Goal: Information Seeking & Learning: Learn about a topic

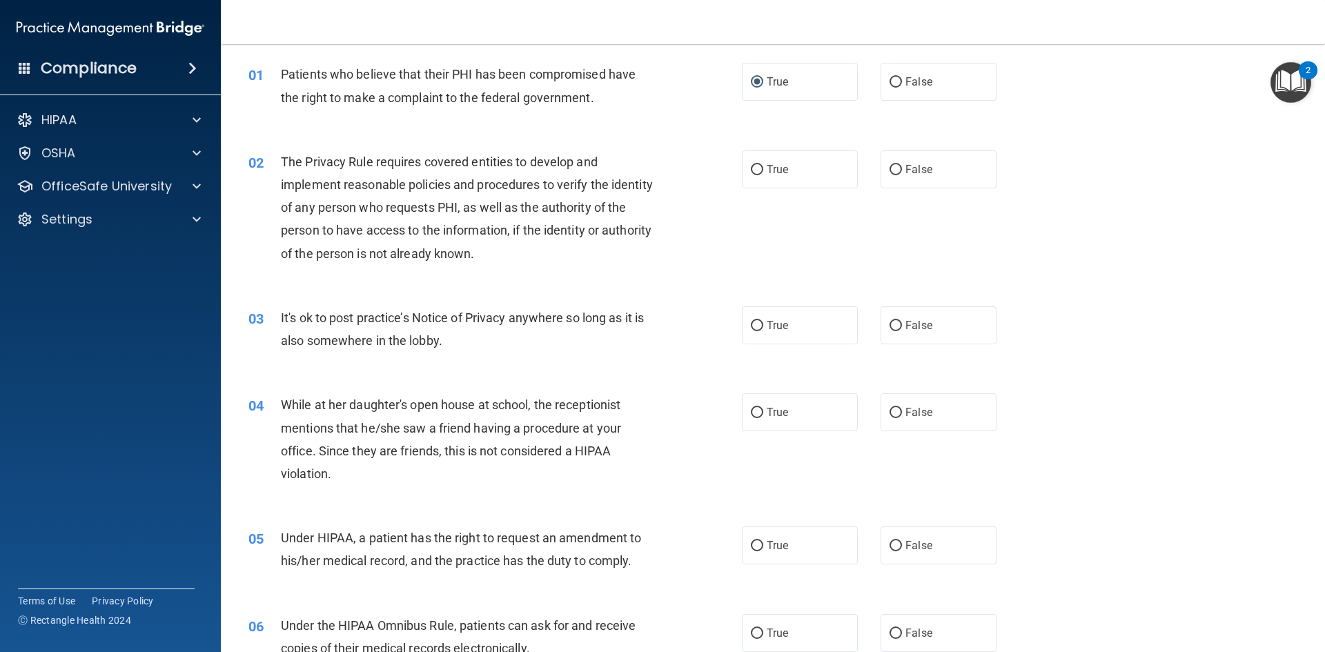
scroll to position [69, 0]
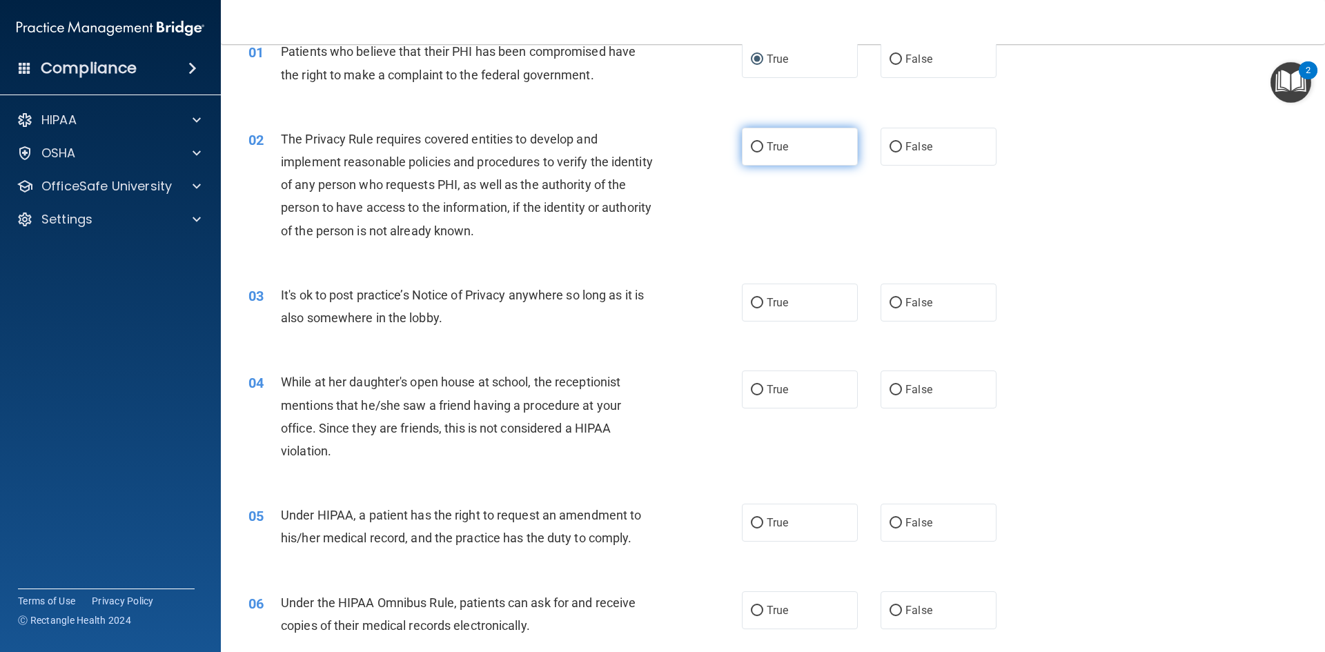
click at [769, 148] on span "True" at bounding box center [777, 146] width 21 height 13
click at [763, 148] on input "True" at bounding box center [757, 147] width 12 height 10
radio input "true"
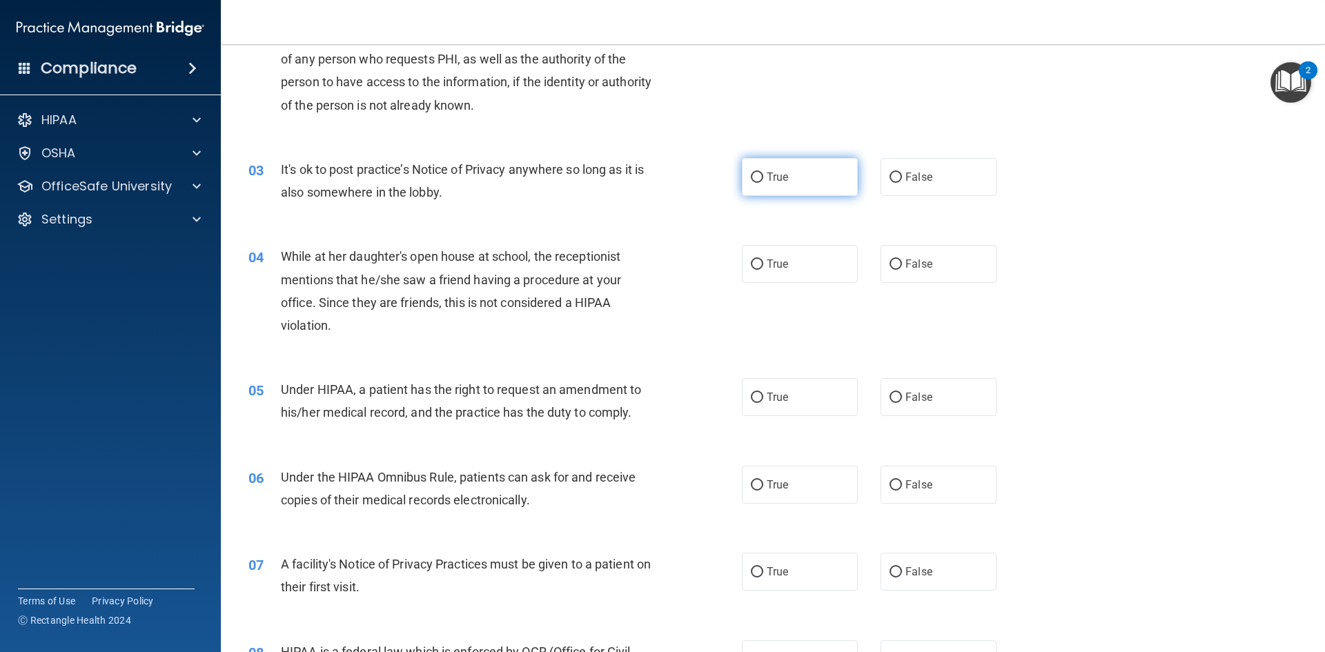
scroll to position [207, 0]
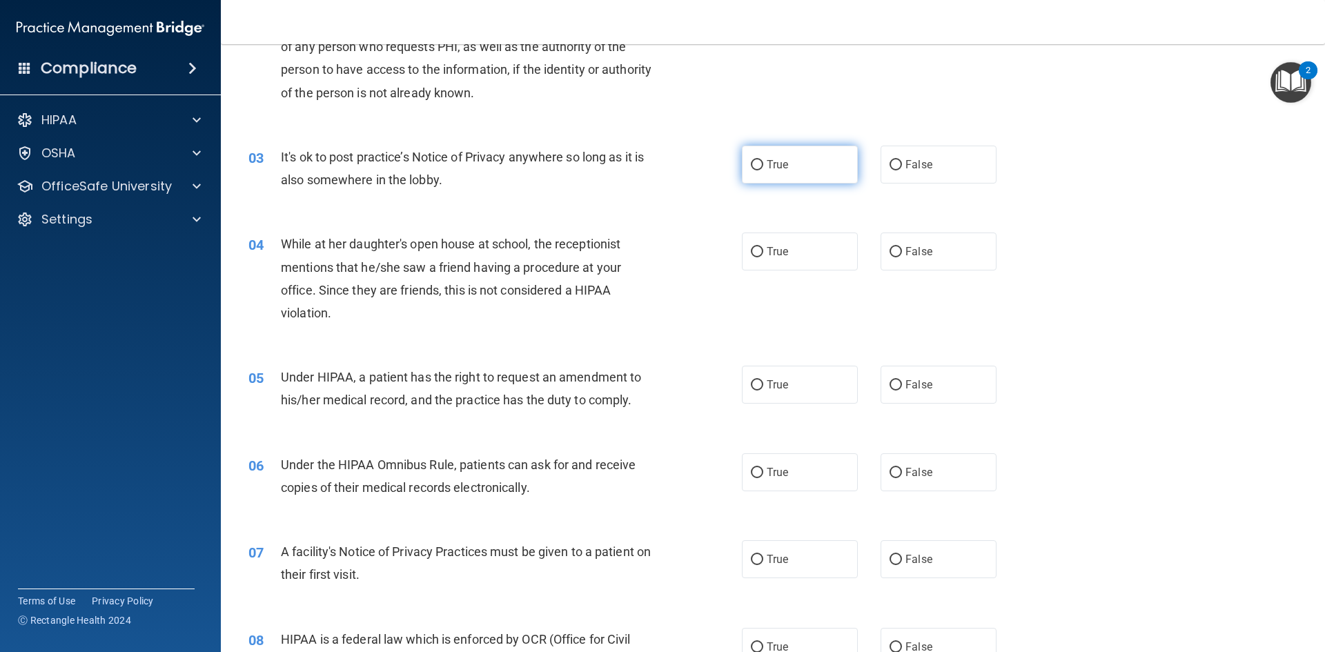
click at [751, 165] on input "True" at bounding box center [757, 165] width 12 height 10
radio input "true"
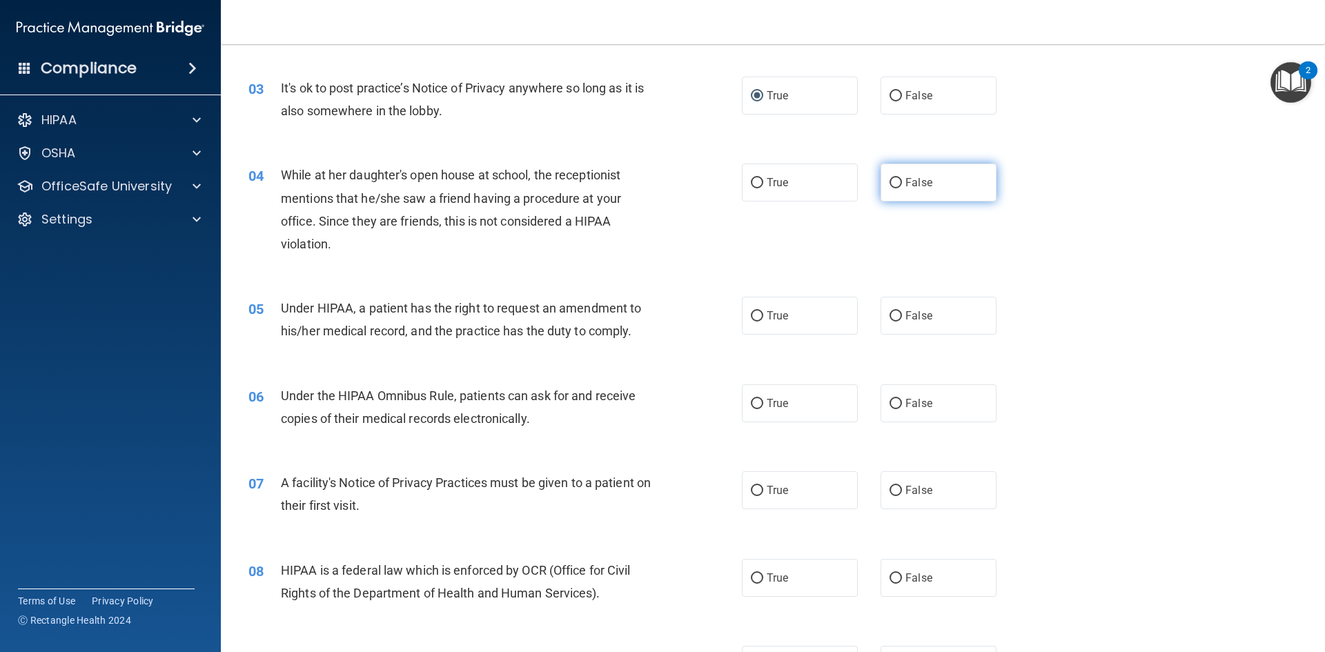
click at [891, 183] on input "False" at bounding box center [895, 183] width 12 height 10
radio input "true"
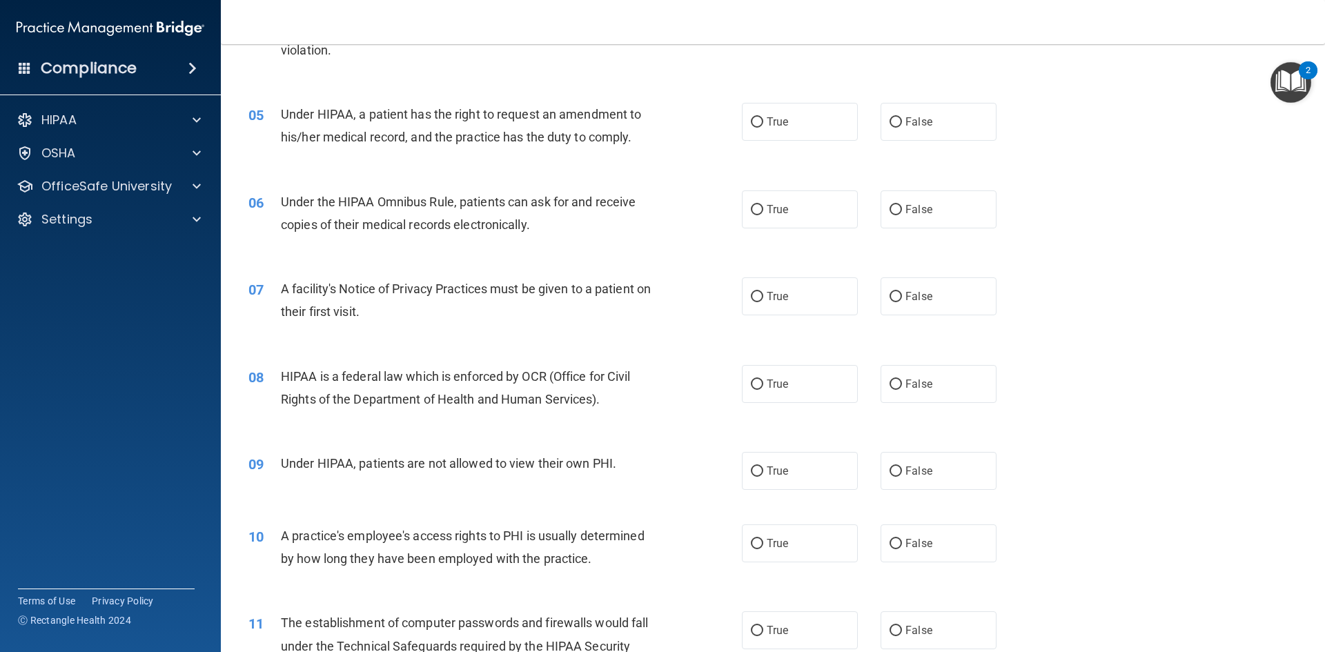
scroll to position [483, 0]
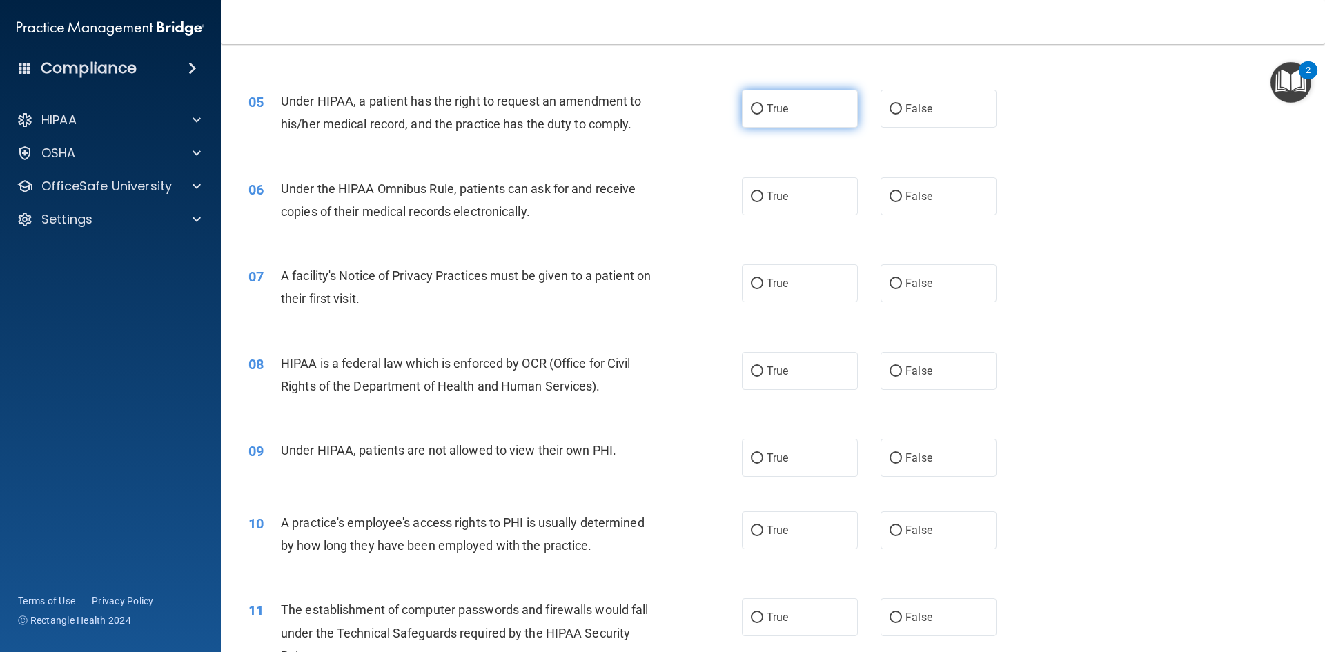
click at [751, 110] on input "True" at bounding box center [757, 109] width 12 height 10
radio input "true"
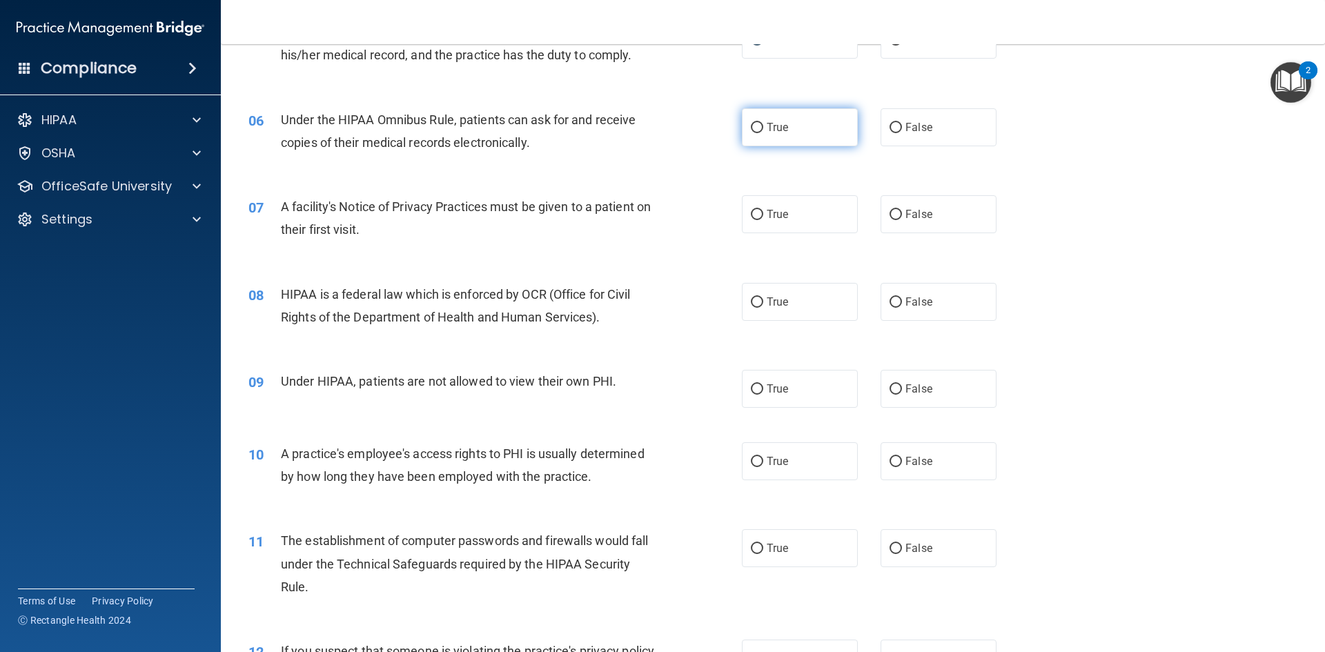
click at [771, 123] on span "True" at bounding box center [777, 127] width 21 height 13
click at [763, 123] on input "True" at bounding box center [757, 128] width 12 height 10
radio input "true"
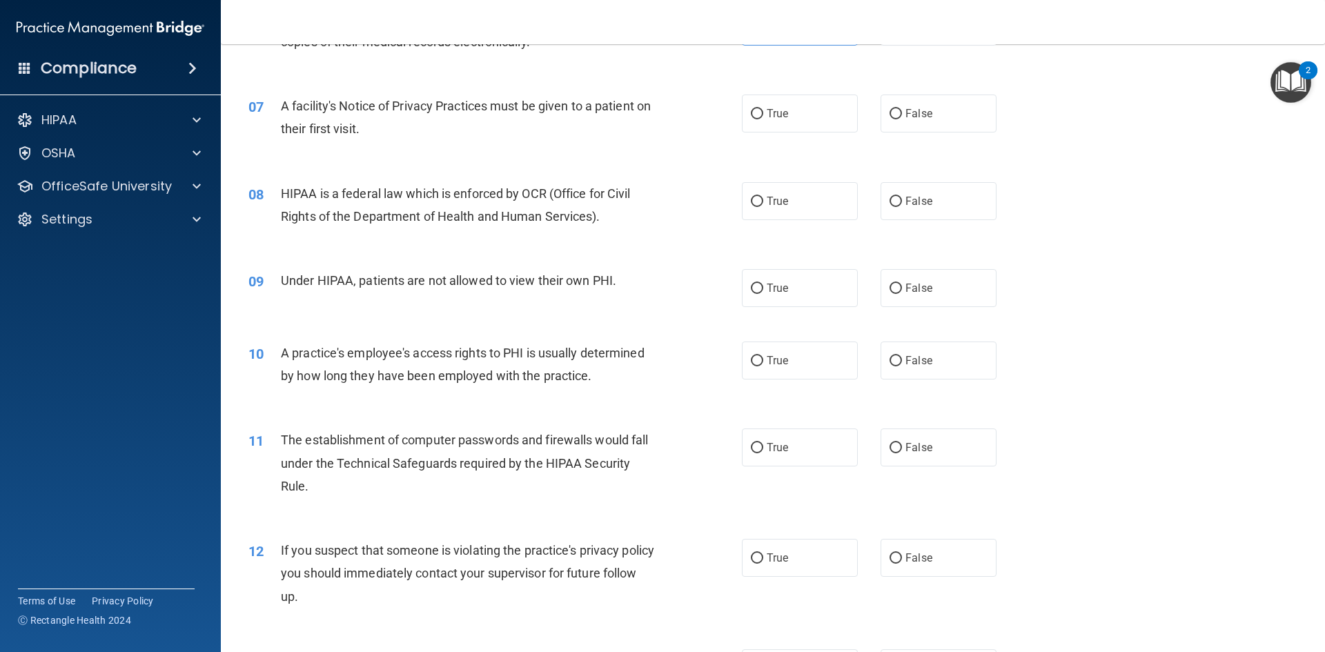
scroll to position [621, 0]
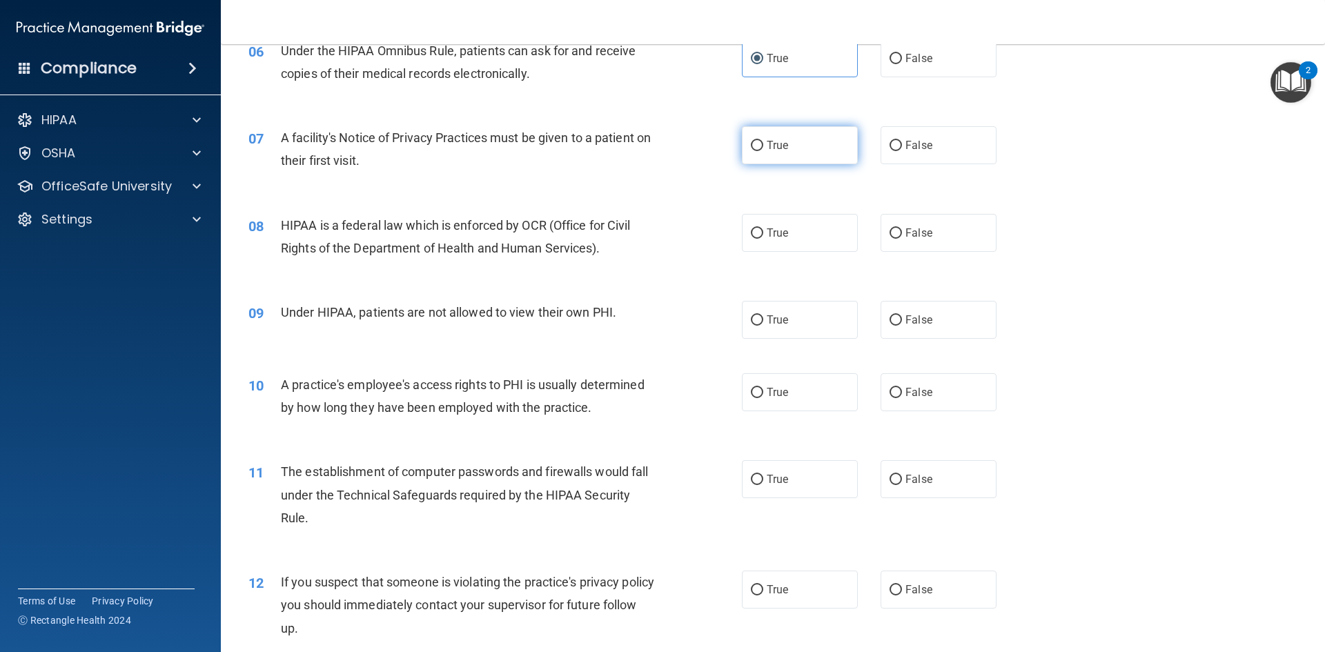
click at [755, 147] on input "True" at bounding box center [757, 146] width 12 height 10
radio input "true"
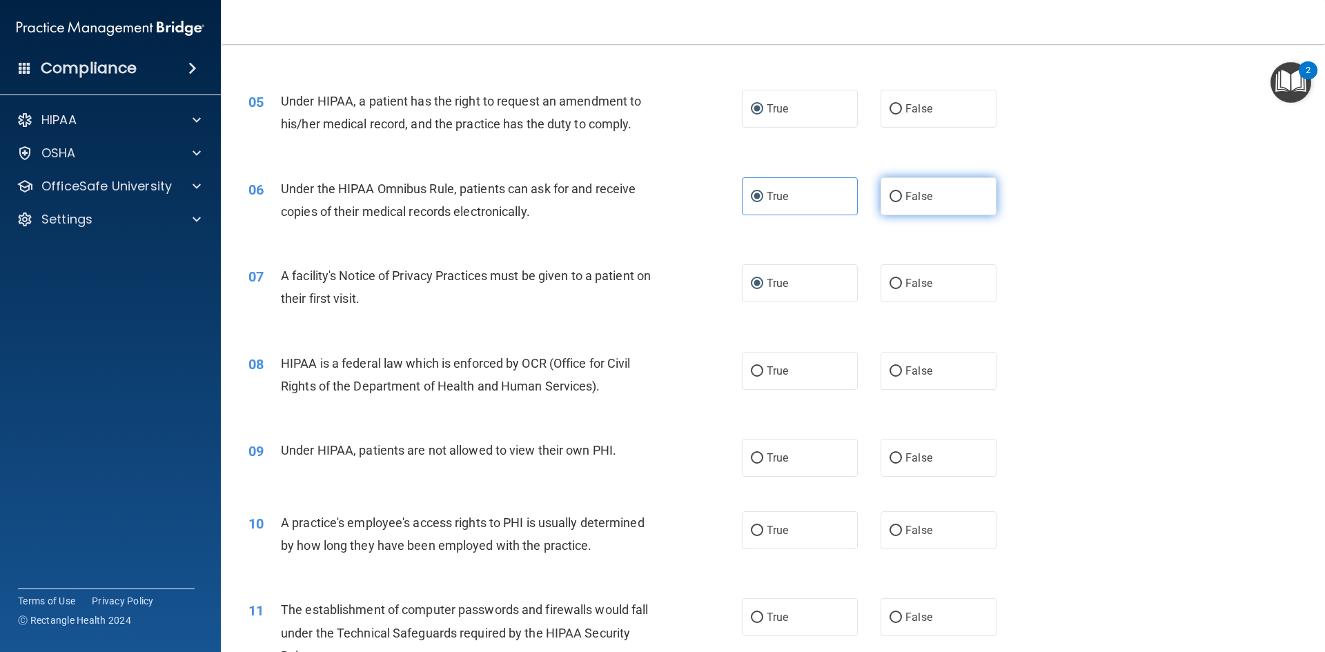
click at [894, 203] on label "False" at bounding box center [938, 196] width 116 height 38
click at [894, 202] on input "False" at bounding box center [895, 197] width 12 height 10
radio input "true"
radio input "false"
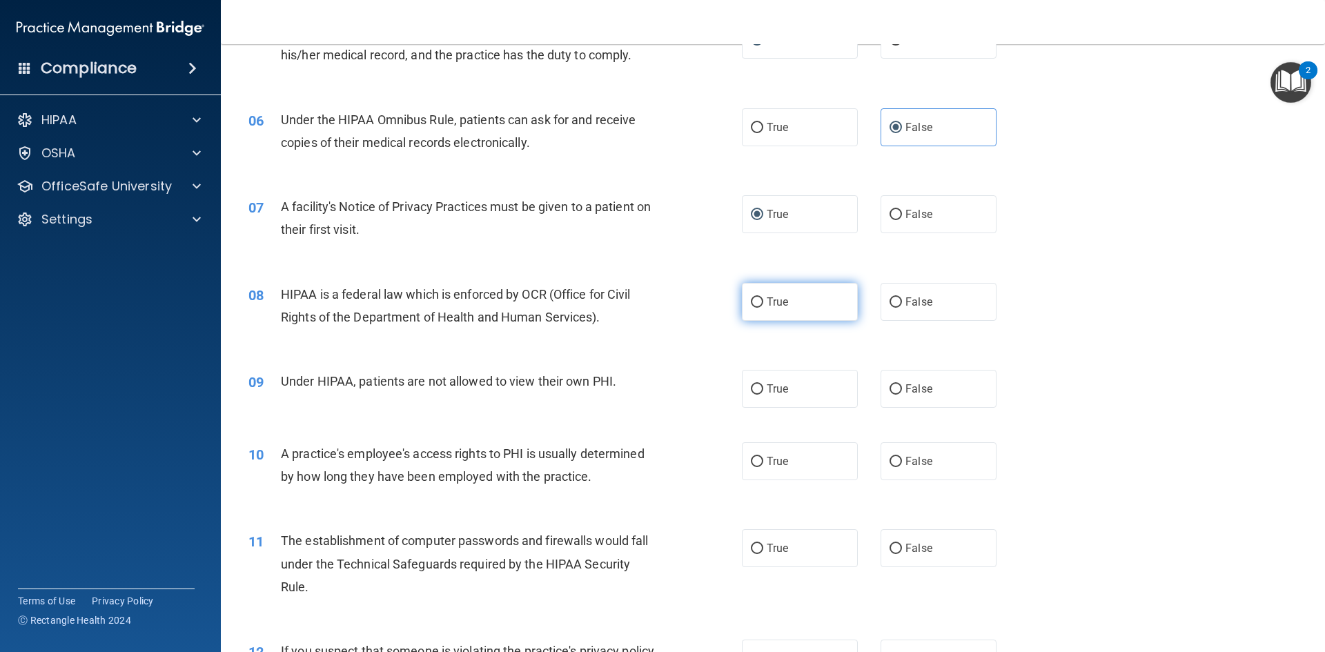
click at [753, 300] on input "True" at bounding box center [757, 302] width 12 height 10
radio input "true"
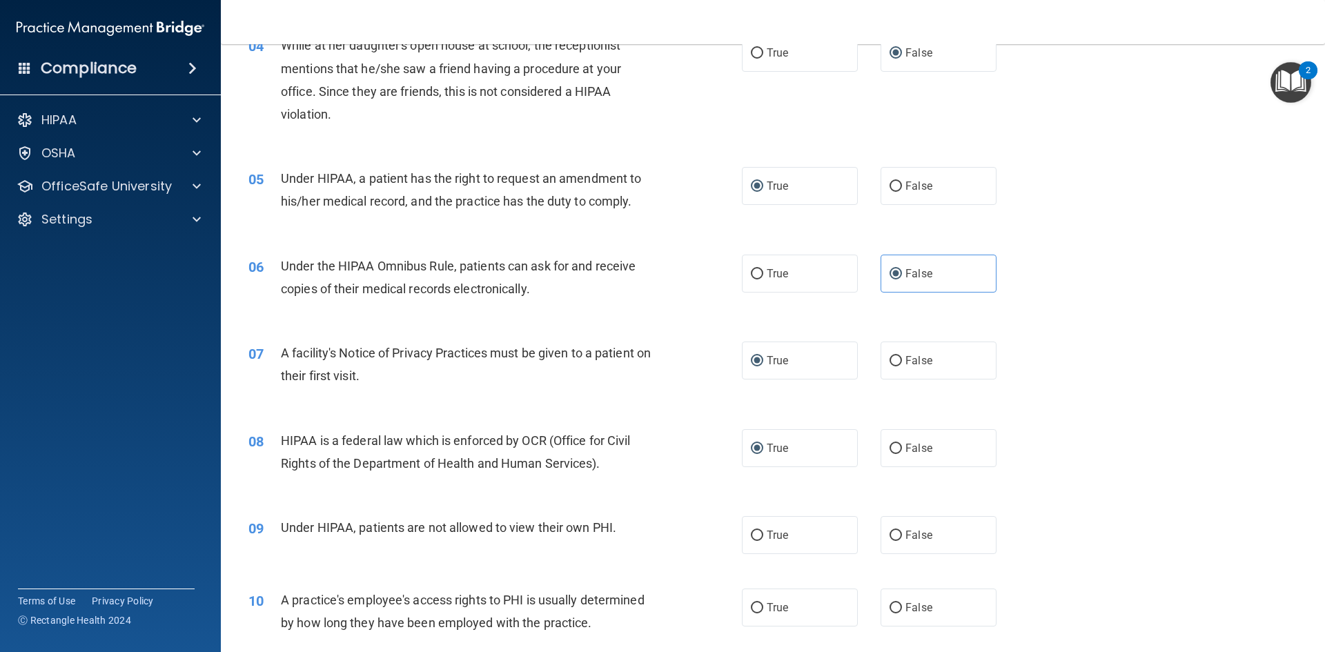
scroll to position [613, 0]
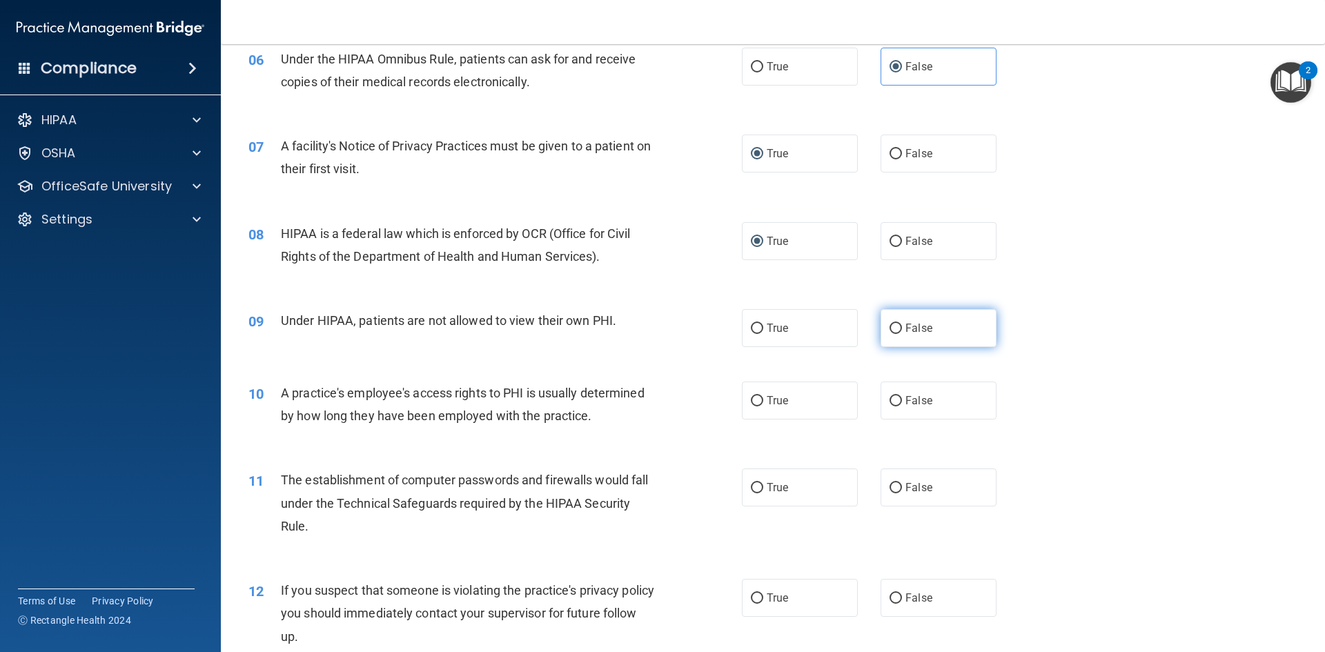
click at [905, 330] on span "False" at bounding box center [918, 328] width 27 height 13
click at [902, 330] on input "False" at bounding box center [895, 329] width 12 height 10
radio input "true"
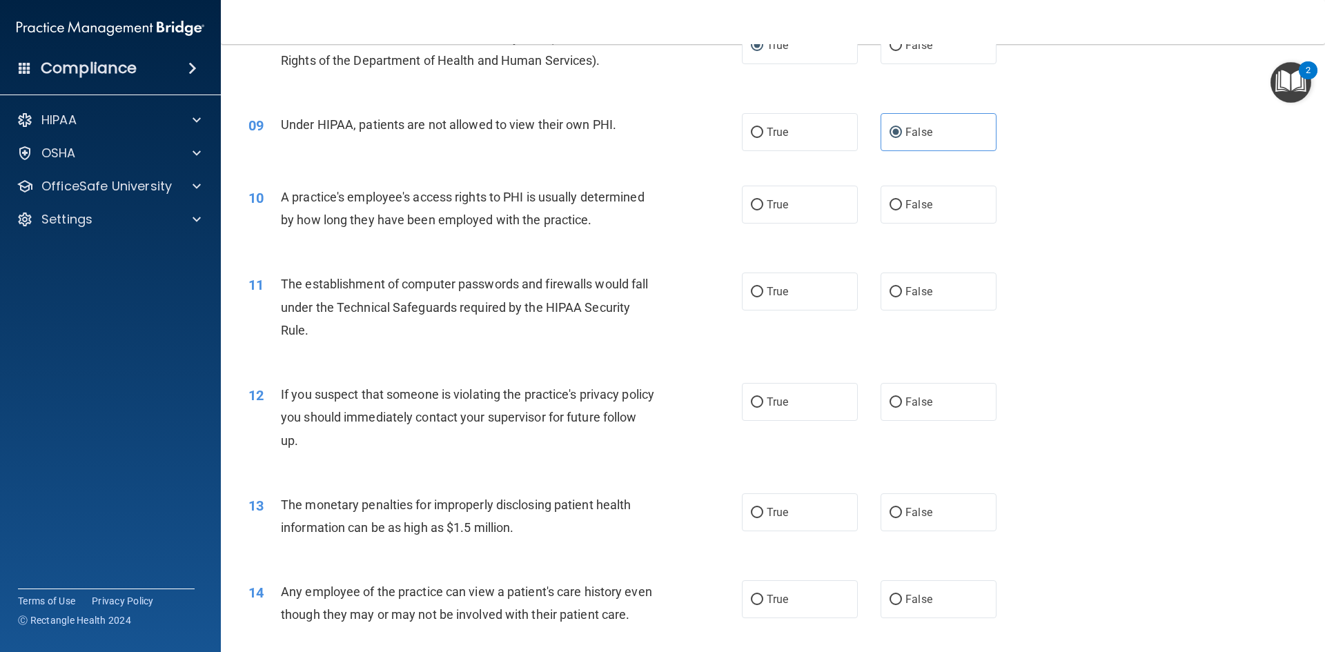
scroll to position [820, 0]
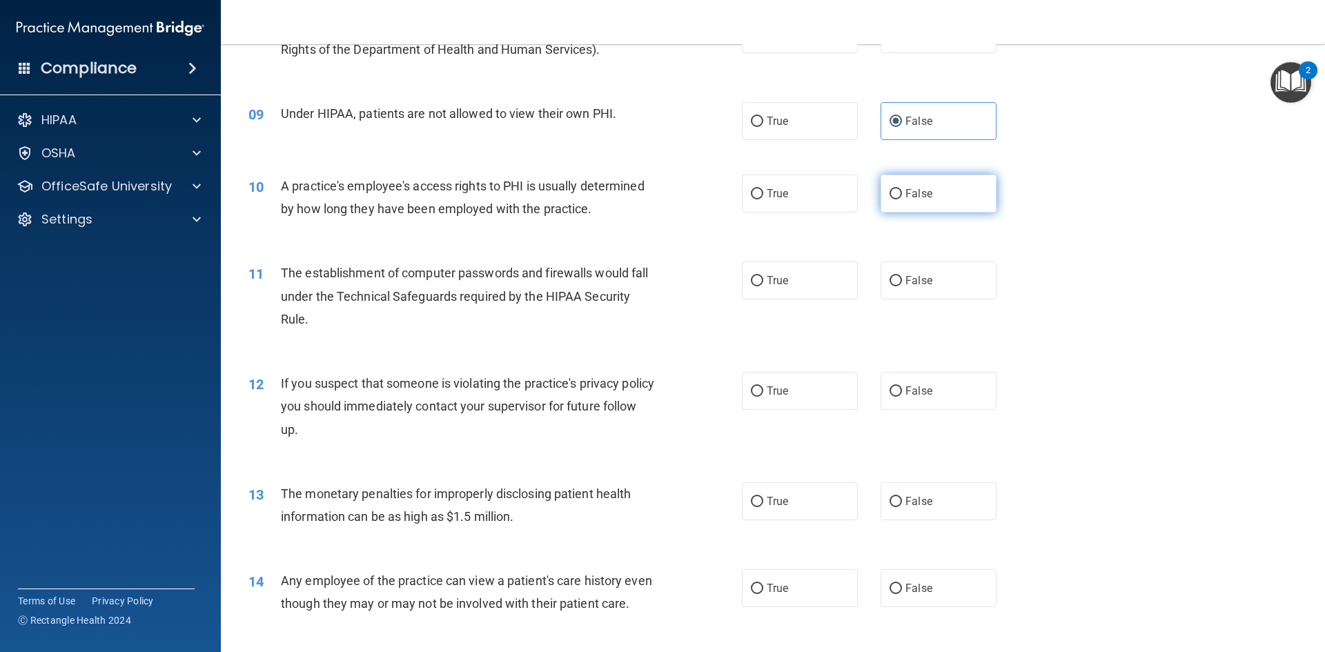
click at [909, 195] on span "False" at bounding box center [918, 193] width 27 height 13
click at [902, 195] on input "False" at bounding box center [895, 194] width 12 height 10
radio input "true"
click at [751, 279] on input "True" at bounding box center [757, 281] width 12 height 10
radio input "true"
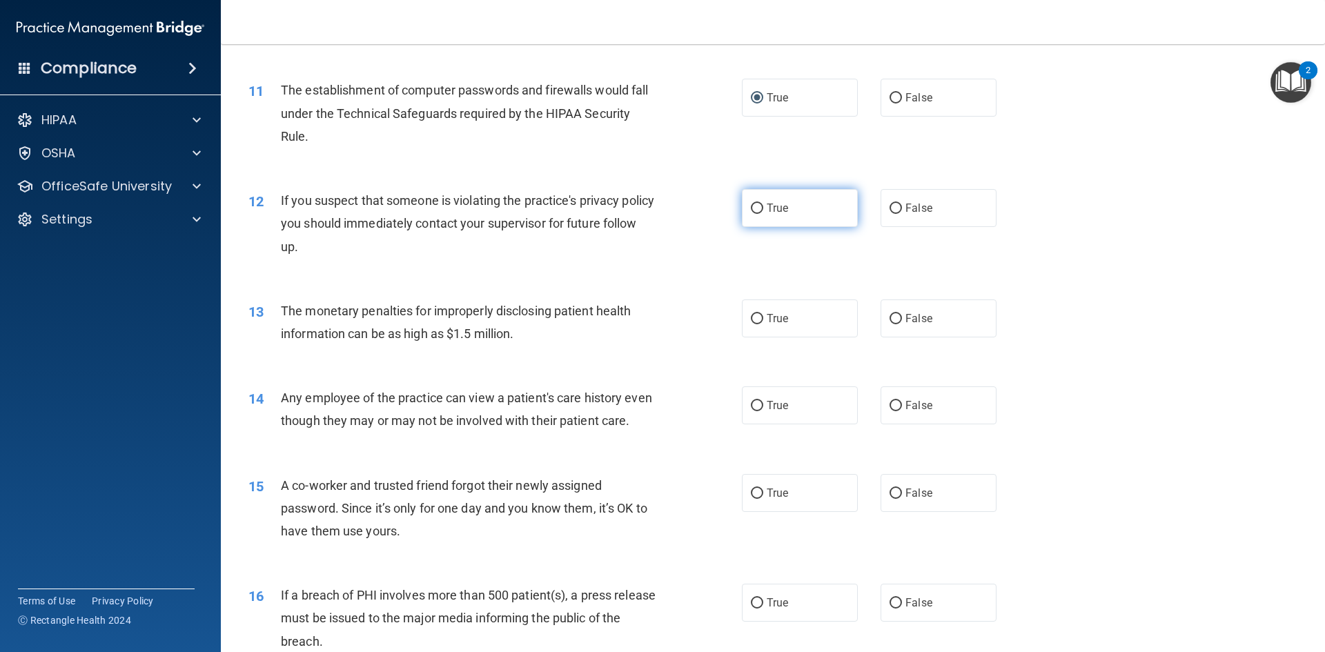
scroll to position [1027, 0]
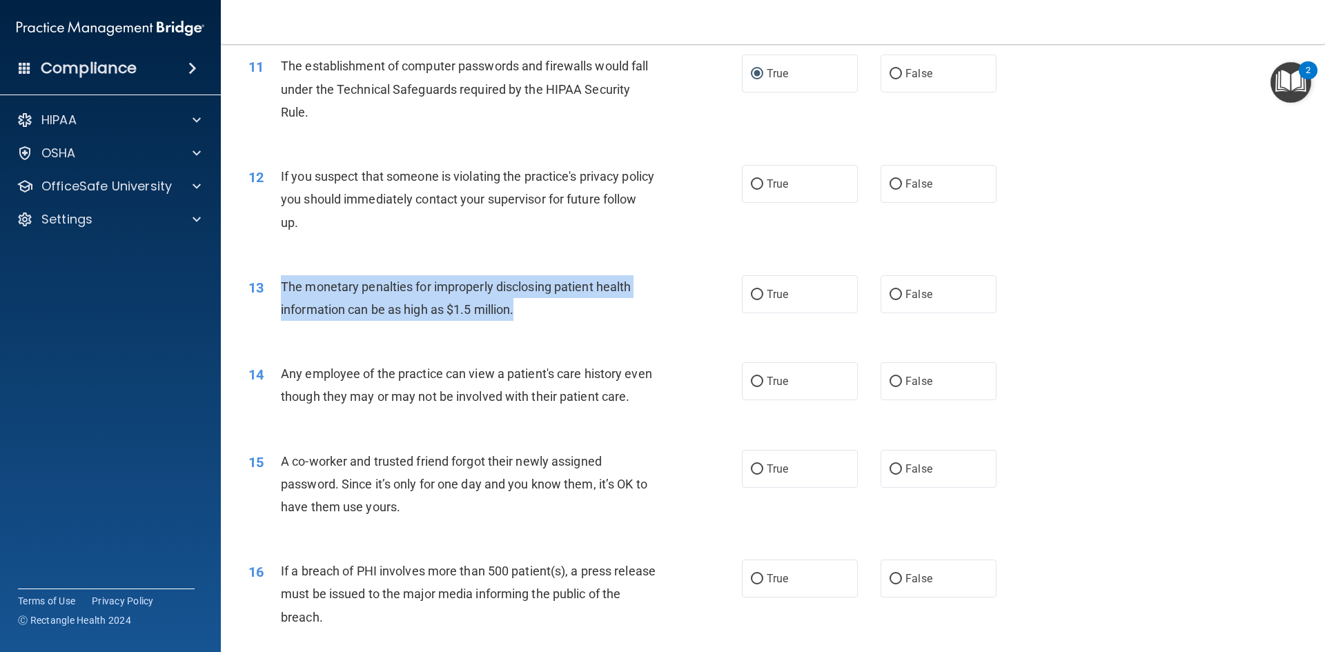
drag, startPoint x: 543, startPoint y: 304, endPoint x: 271, endPoint y: 296, distance: 272.0
click at [271, 296] on div "13 The monetary penalties for improperly disclosing patient health information …" at bounding box center [495, 301] width 535 height 52
copy div "The monetary penalties for improperly disclosing patient health information can…"
click at [611, 283] on span "The monetary penalties for improperly disclosing patient health information can…" at bounding box center [456, 297] width 350 height 37
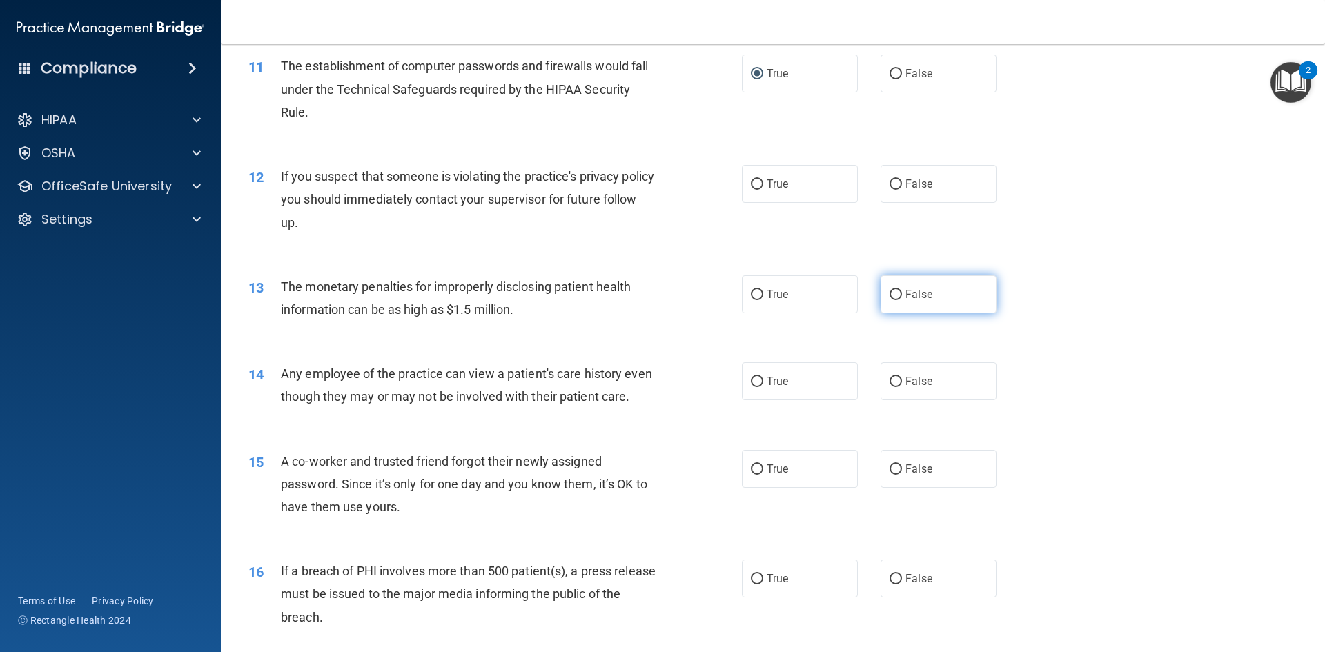
click at [889, 295] on input "False" at bounding box center [895, 295] width 12 height 10
radio input "true"
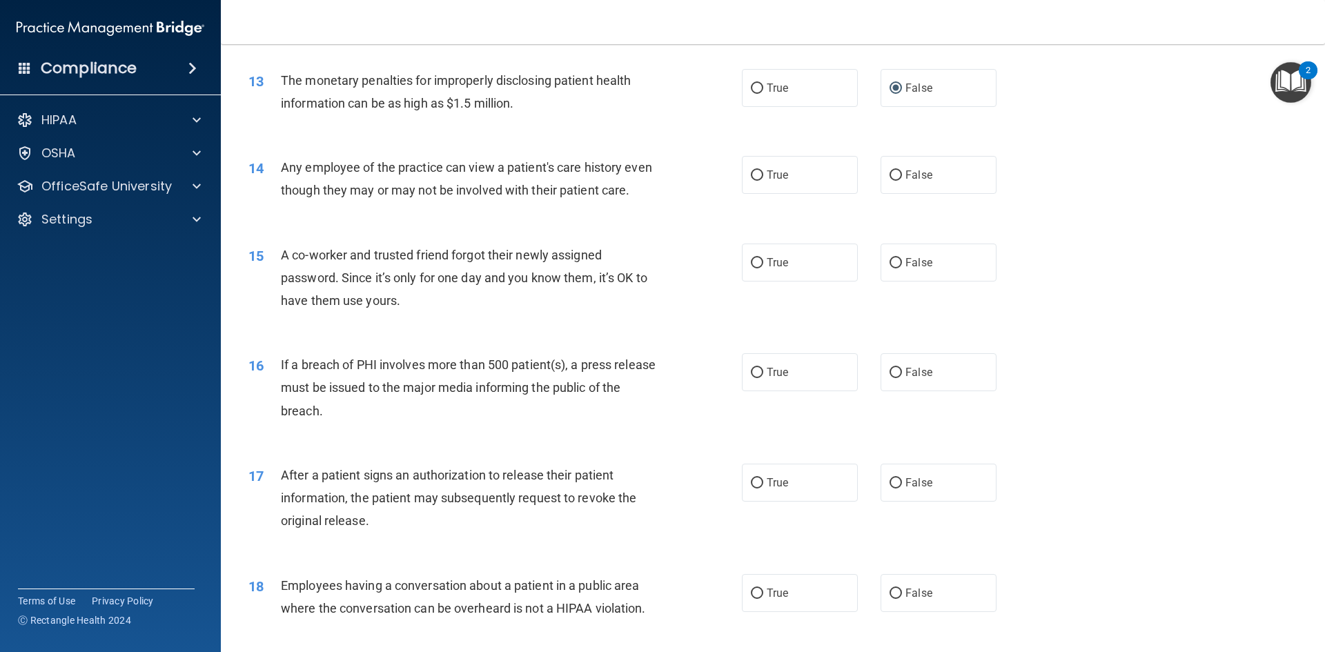
scroll to position [1234, 0]
click at [892, 175] on input "False" at bounding box center [895, 175] width 12 height 10
radio input "true"
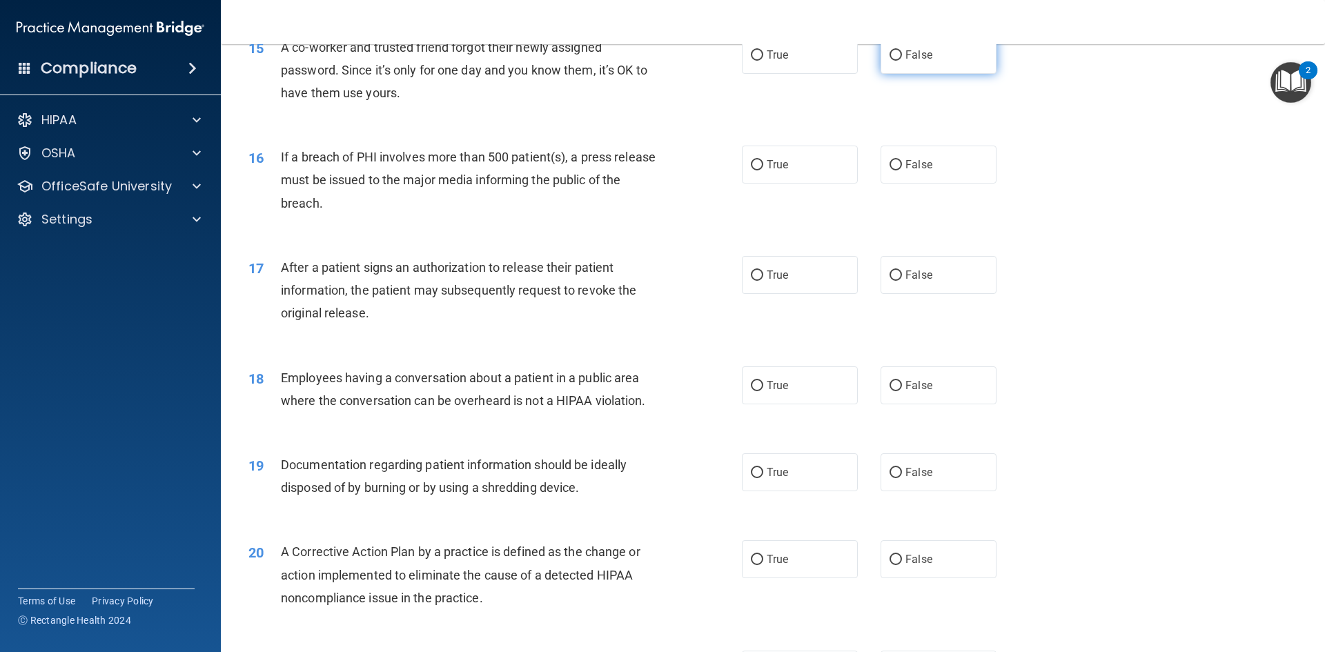
click at [891, 61] on input "False" at bounding box center [895, 55] width 12 height 10
radio input "true"
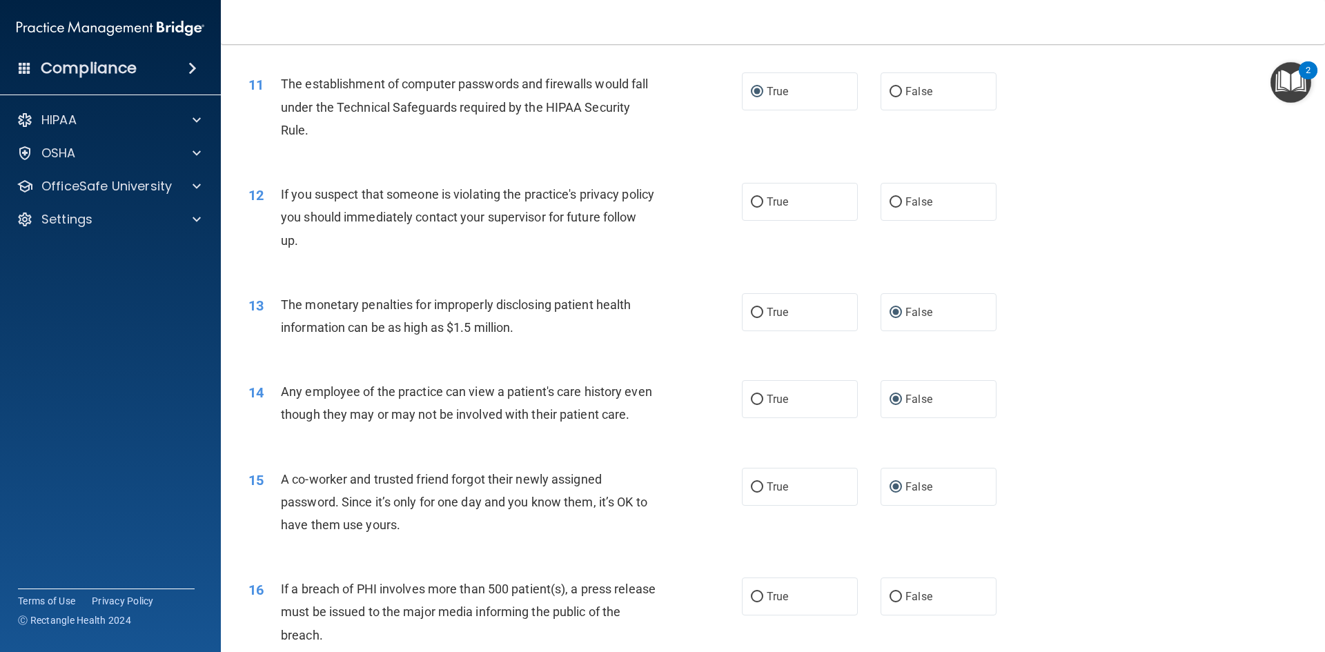
scroll to position [958, 0]
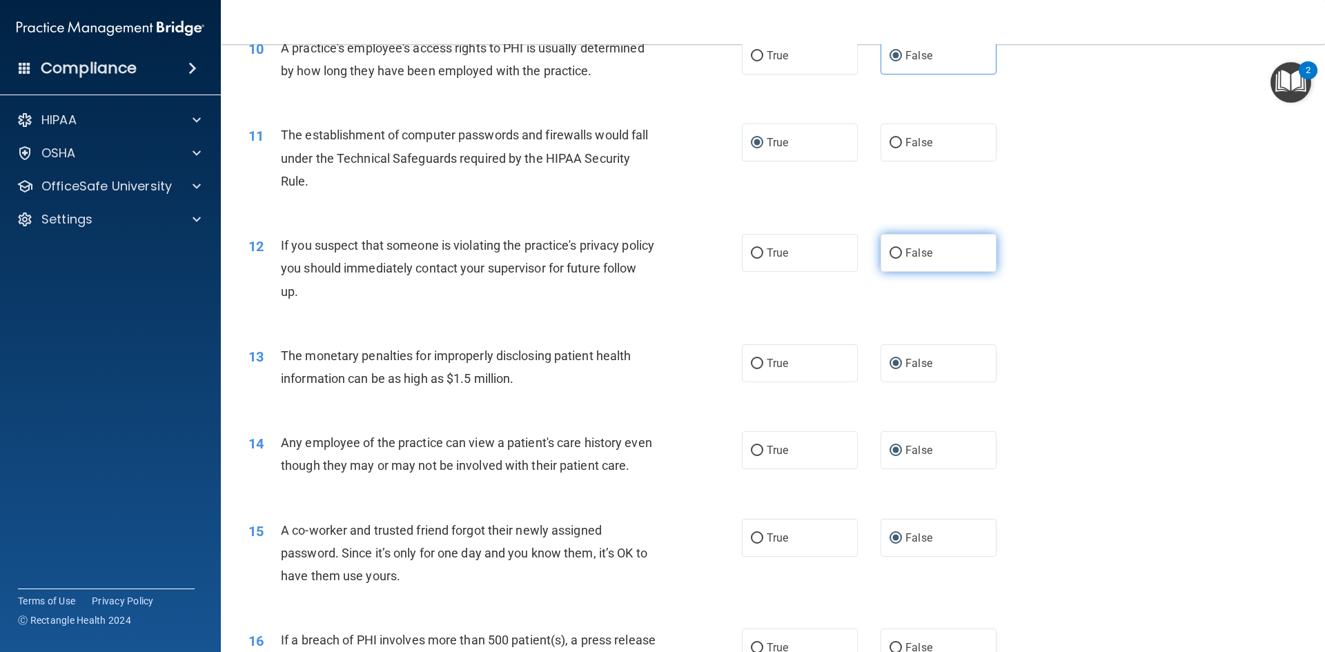
click at [892, 248] on input "False" at bounding box center [895, 253] width 12 height 10
radio input "true"
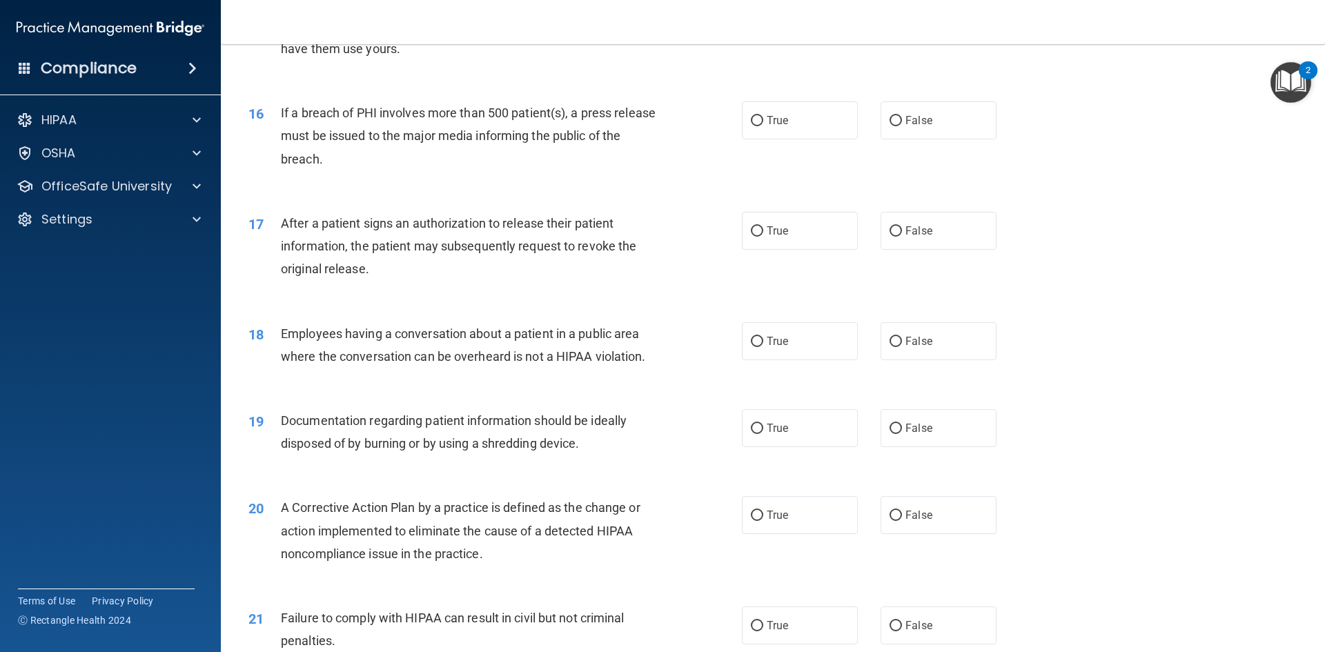
scroll to position [1510, 0]
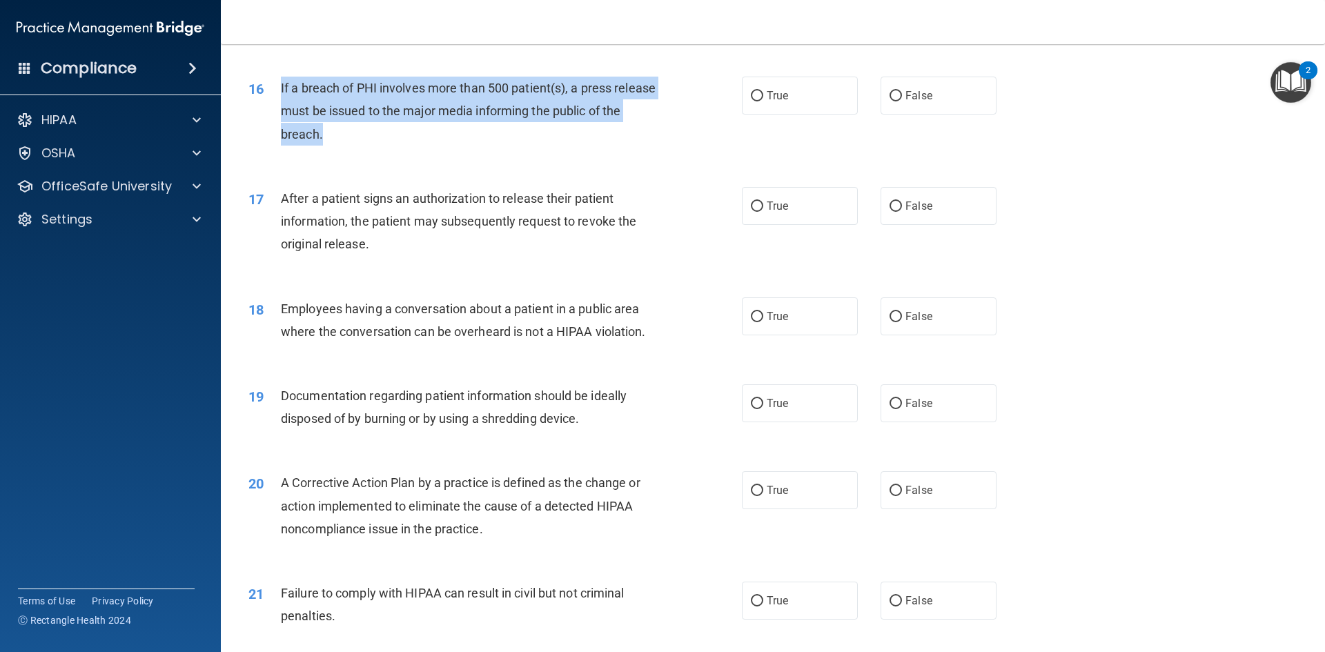
drag, startPoint x: 371, startPoint y: 163, endPoint x: 274, endPoint y: 121, distance: 105.7
click at [274, 121] on div "16 If a breach of PHI involves more than 500 patient(s), a press release must b…" at bounding box center [495, 115] width 535 height 76
copy div "If a breach of PHI involves more than 500 patient(s), a press release must be i…"
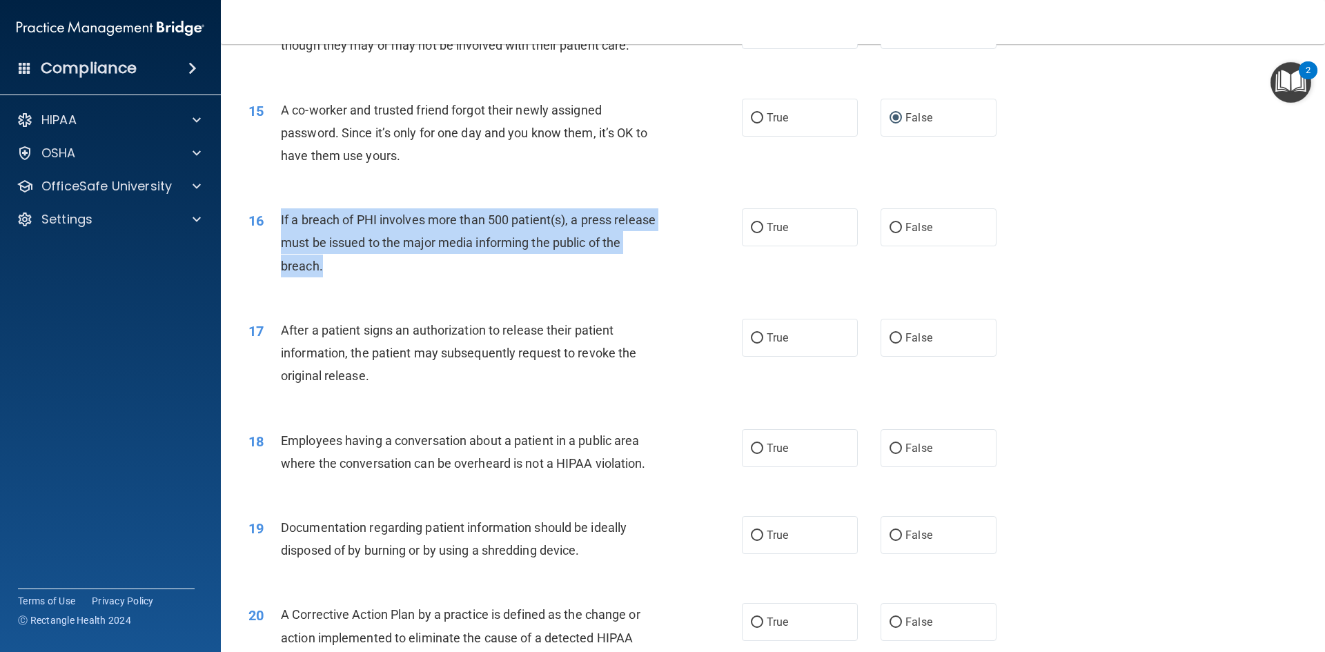
scroll to position [1372, 0]
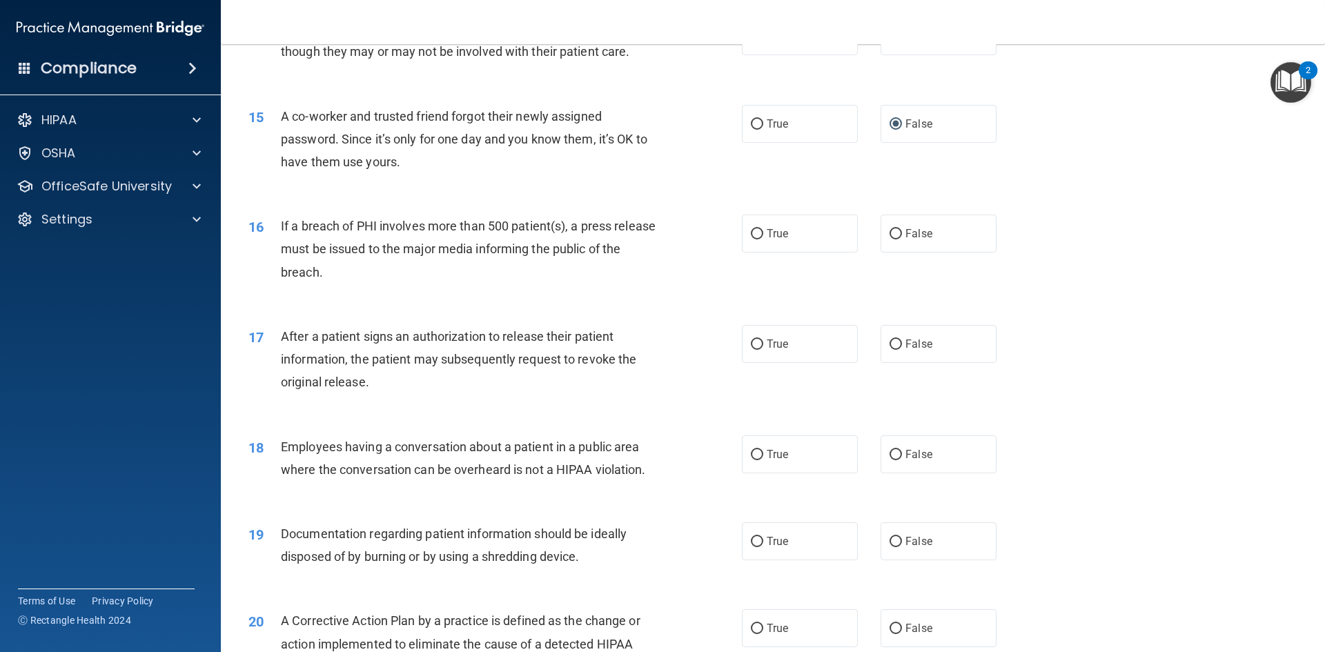
click at [1091, 248] on div "16 If a breach of PHI involves more than 500 patient(s), a press release must b…" at bounding box center [772, 252] width 1069 height 110
click at [756, 239] on input "True" at bounding box center [757, 234] width 12 height 10
radio input "true"
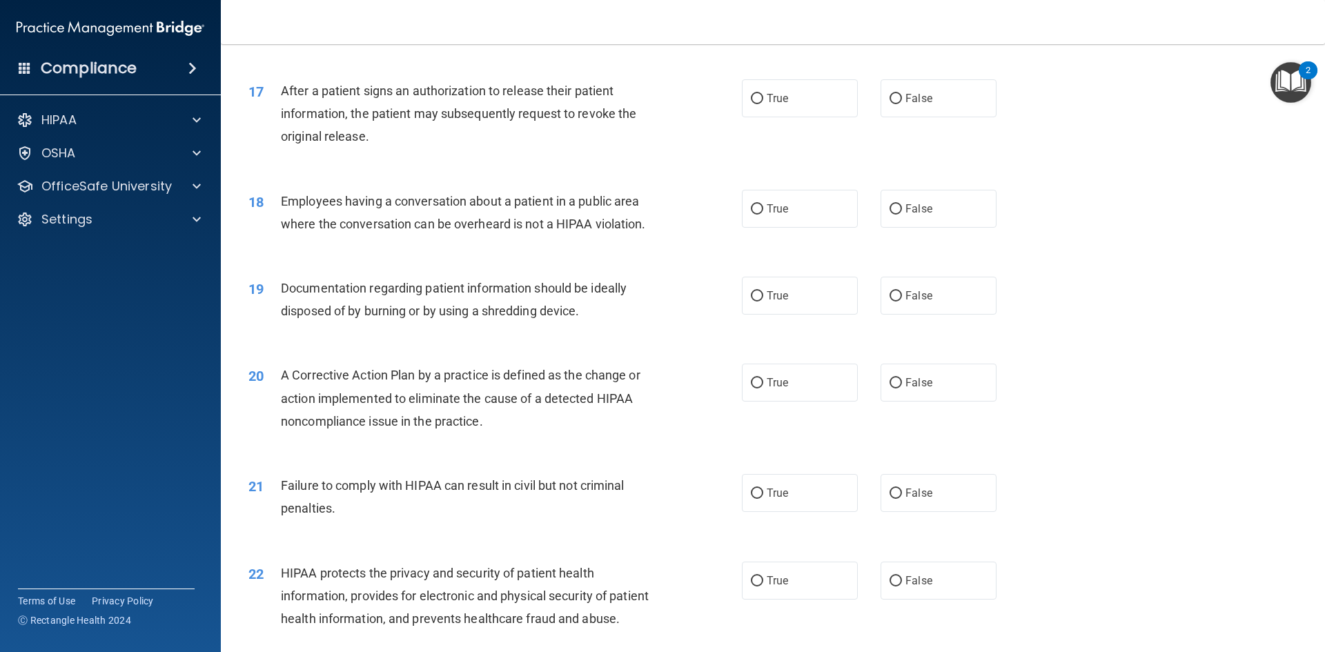
scroll to position [1648, 0]
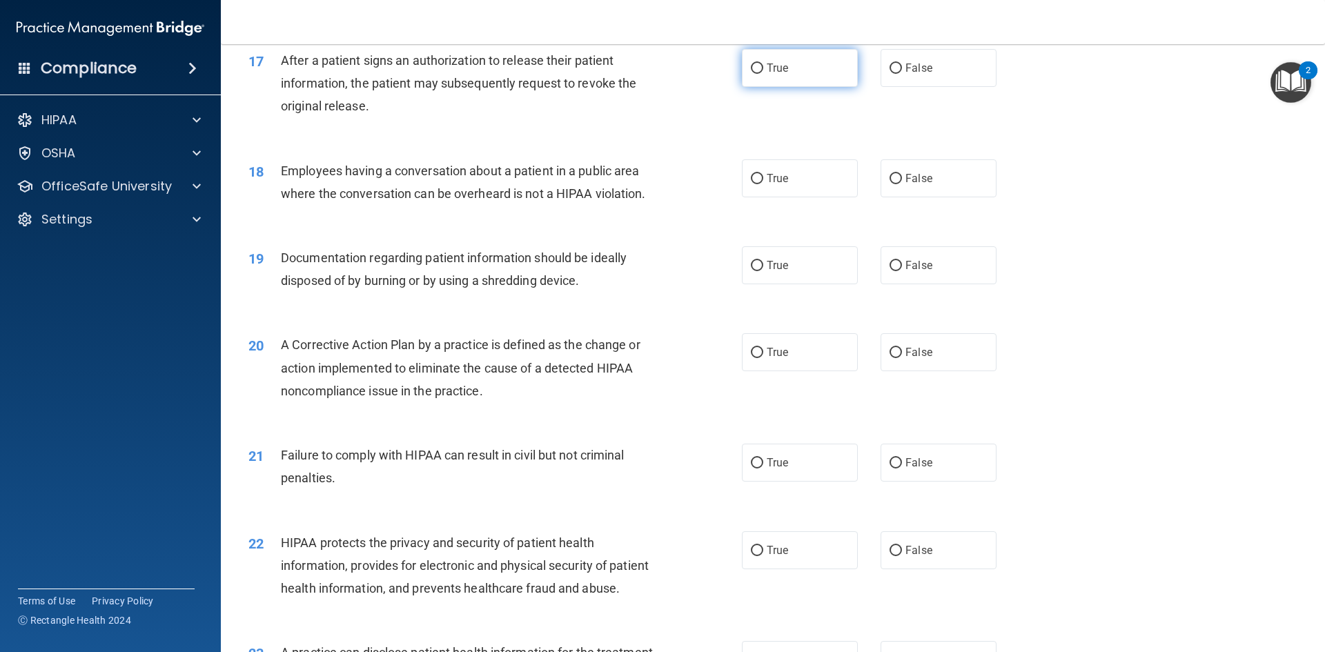
click at [753, 74] on input "True" at bounding box center [757, 68] width 12 height 10
radio input "true"
click at [889, 184] on input "False" at bounding box center [895, 179] width 12 height 10
radio input "true"
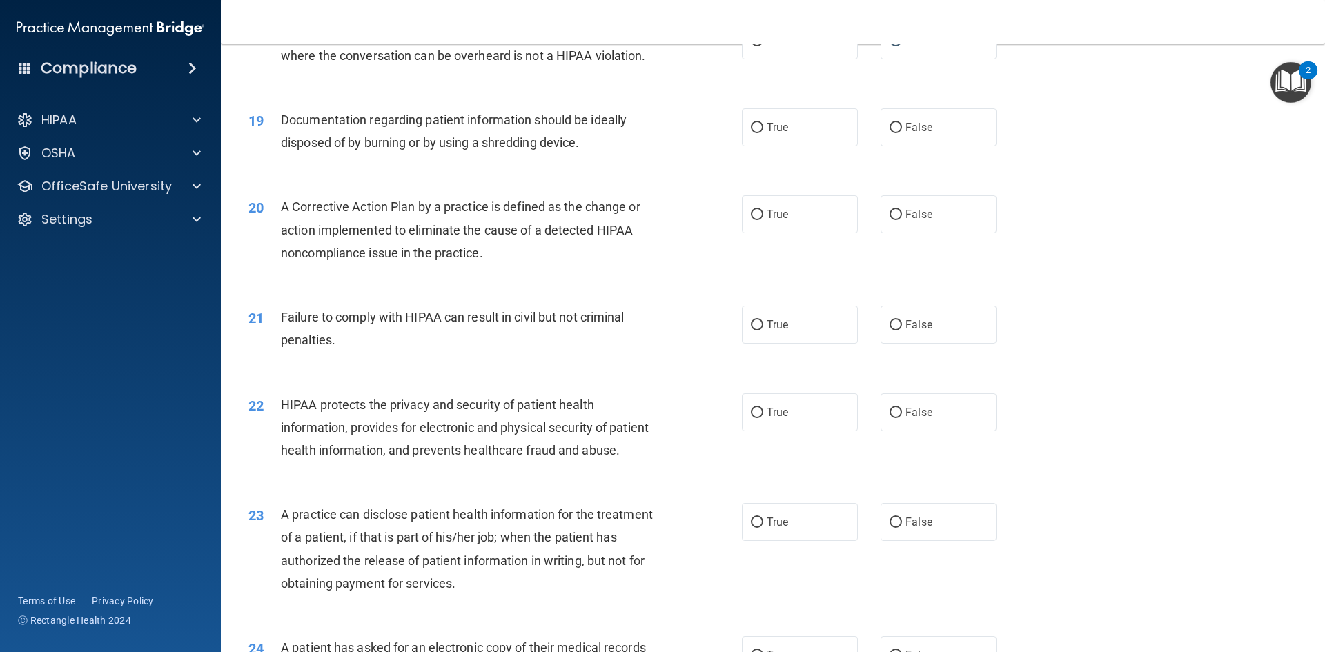
scroll to position [1855, 0]
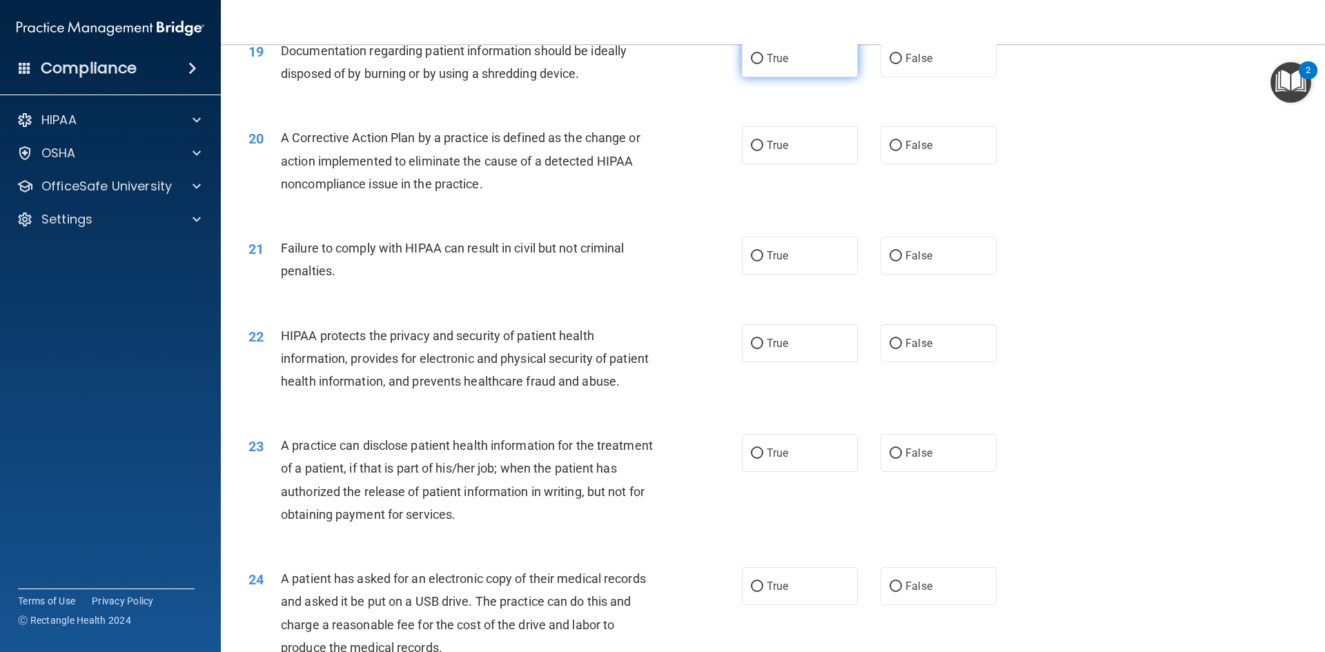
click at [767, 65] on span "True" at bounding box center [777, 58] width 21 height 13
click at [763, 64] on input "True" at bounding box center [757, 59] width 12 height 10
radio input "true"
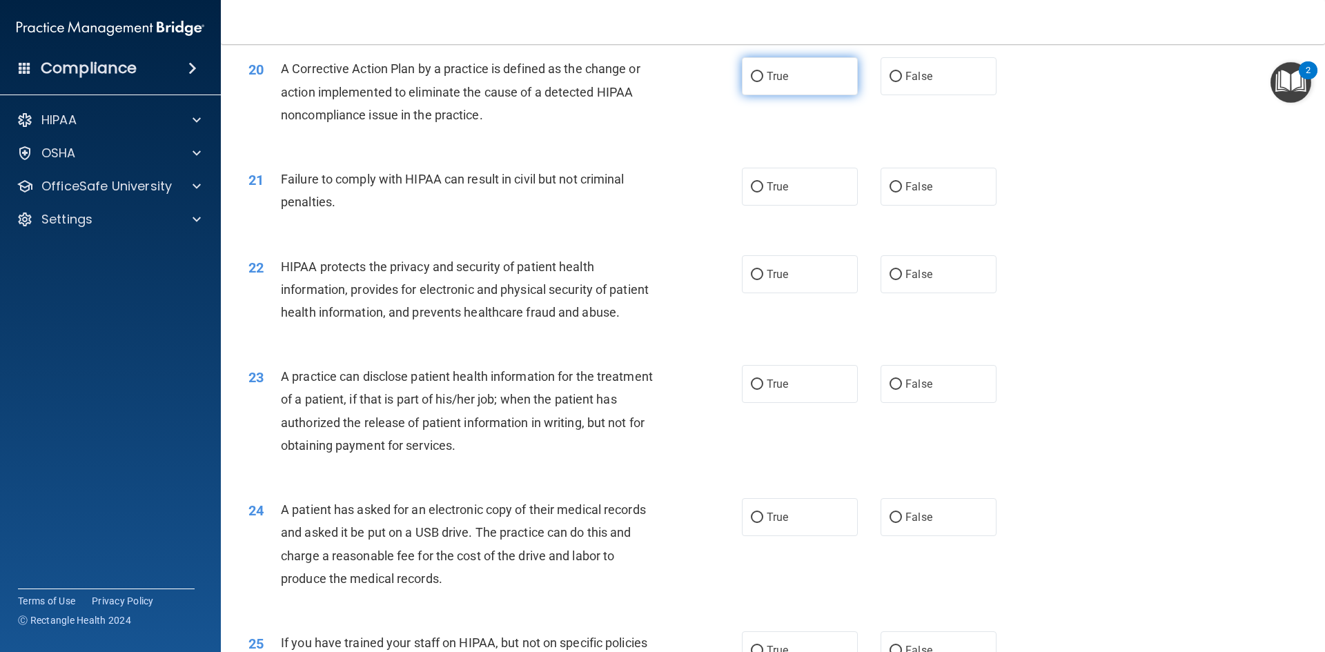
click at [755, 82] on input "True" at bounding box center [757, 77] width 12 height 10
radio input "true"
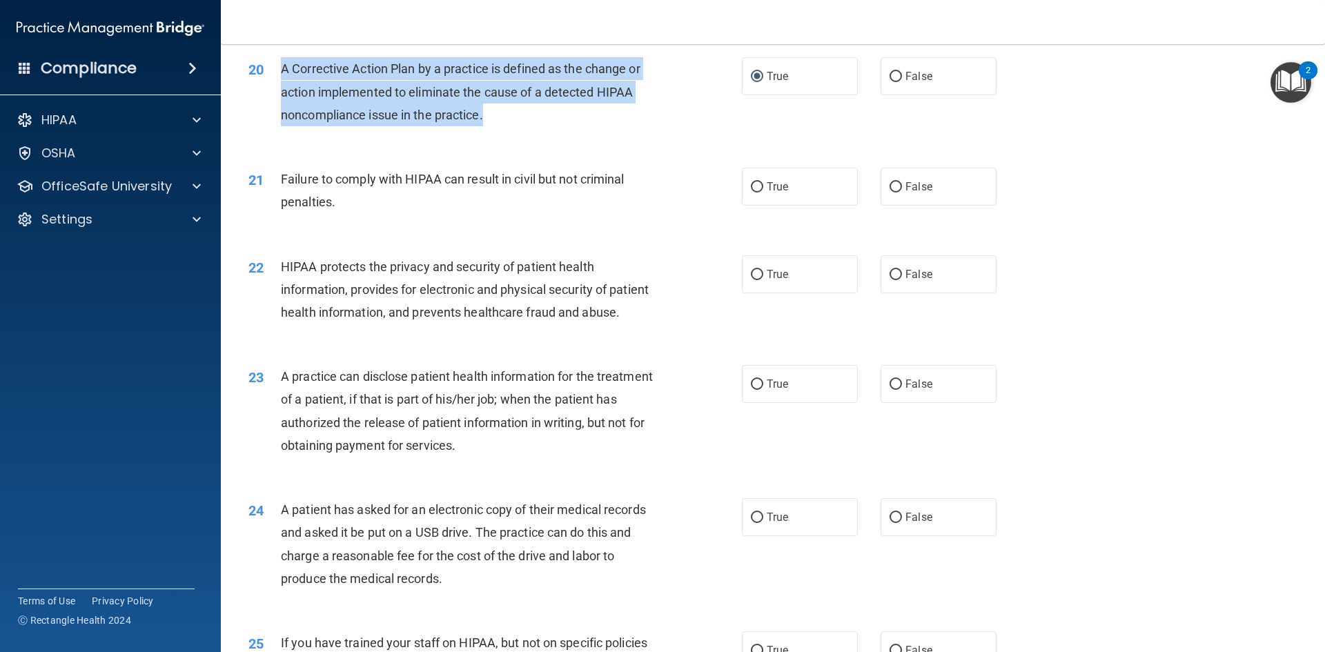
drag, startPoint x: 487, startPoint y: 135, endPoint x: 281, endPoint y: 94, distance: 209.7
click at [281, 94] on div "A Corrective Action Plan by a practice is defined as the change or action imple…" at bounding box center [474, 91] width 386 height 69
copy span "A Corrective Action Plan by a practice is defined as the change or action imple…"
click at [893, 192] on input "False" at bounding box center [895, 187] width 12 height 10
radio input "true"
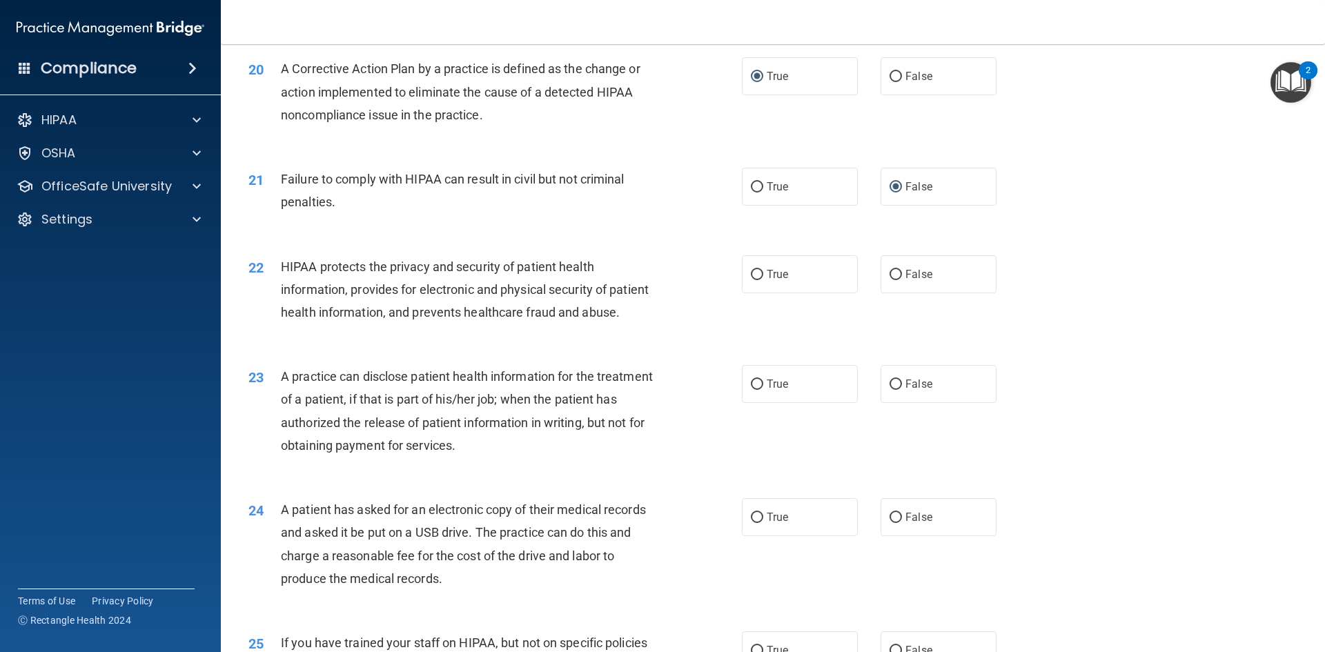
click at [1013, 150] on div "20 A Corrective Action Plan by a practice is defined as the change or action im…" at bounding box center [772, 95] width 1069 height 110
drag, startPoint x: 335, startPoint y: 224, endPoint x: 277, endPoint y: 200, distance: 62.5
click at [277, 200] on div "21 Failure to comply with HIPAA can result in civil but not criminal penalties." at bounding box center [495, 194] width 535 height 52
copy div "Failure to comply with HIPAA can result in civil but not criminal penalties."
click at [687, 348] on div "22 HIPAA protects the privacy and security of patient health information, provi…" at bounding box center [772, 293] width 1069 height 110
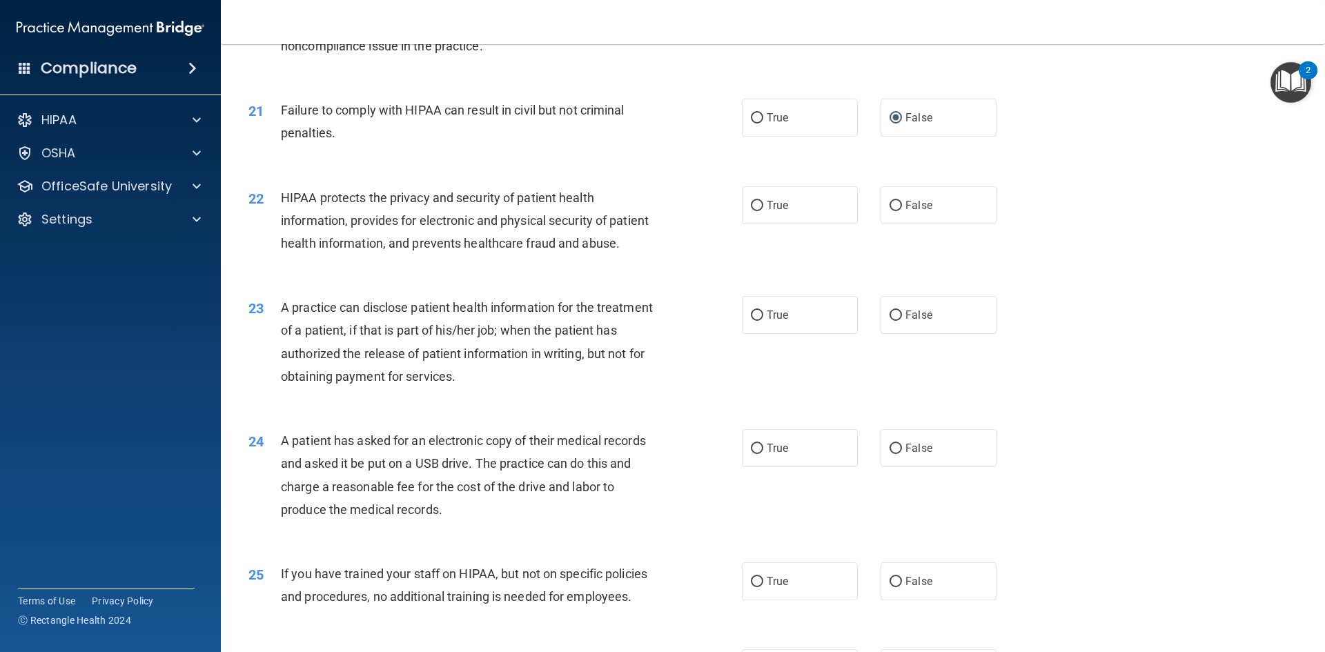
scroll to position [2061, 0]
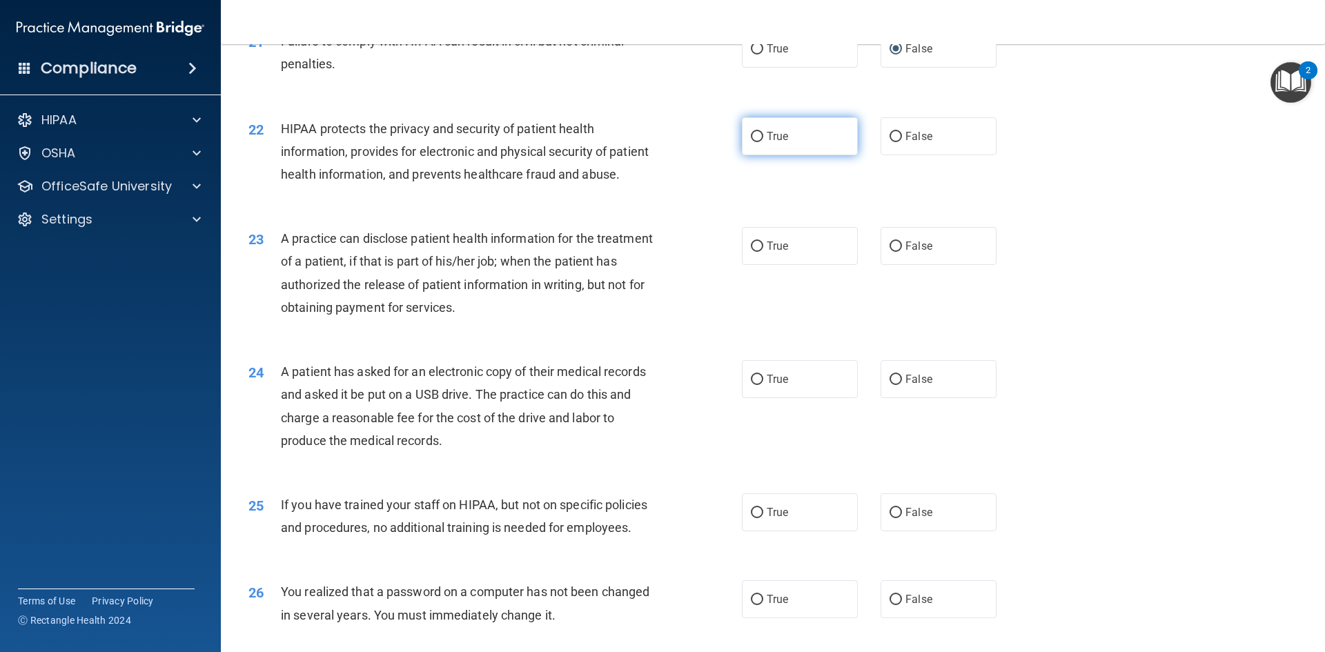
click at [761, 155] on label "True" at bounding box center [800, 136] width 116 height 38
click at [761, 142] on input "True" at bounding box center [757, 137] width 12 height 10
radio input "true"
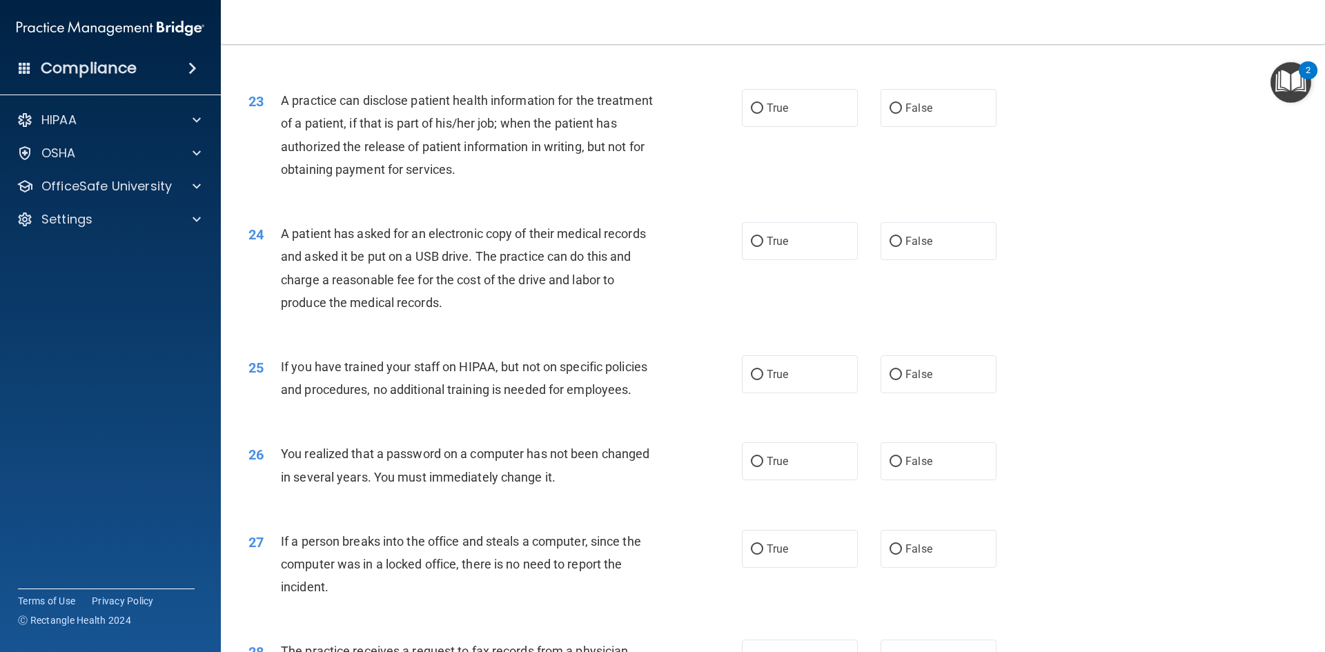
scroll to position [2268, 0]
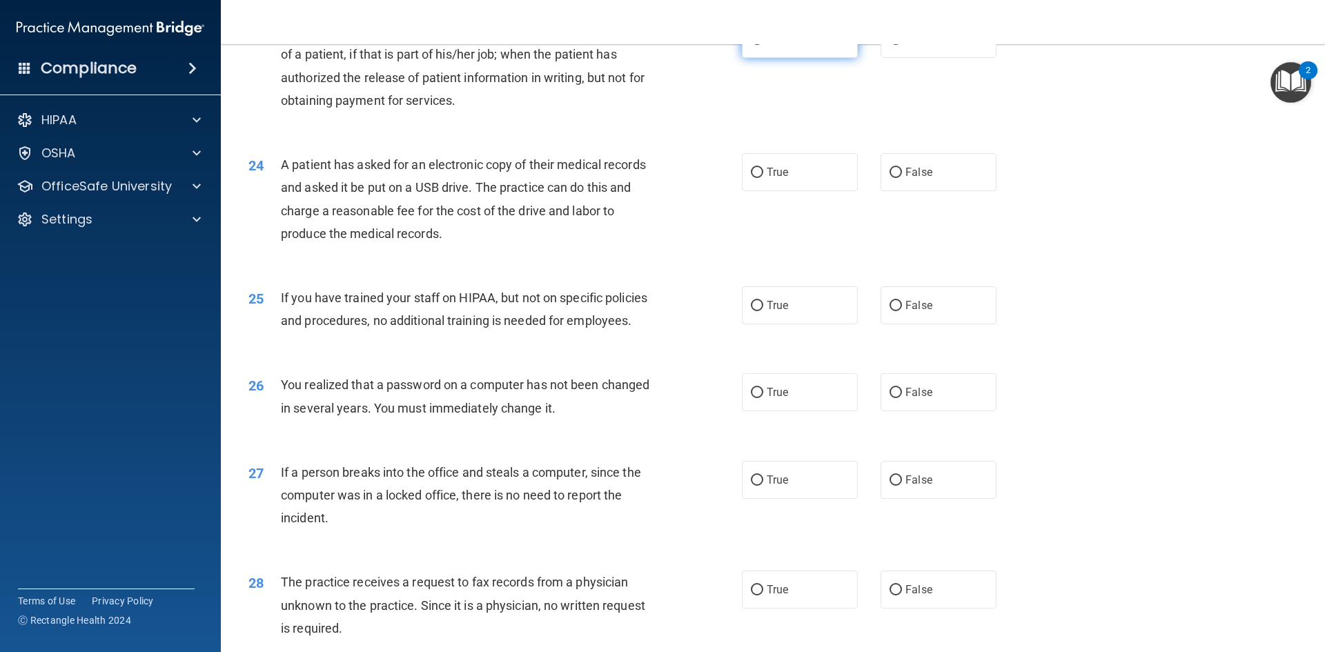
click at [760, 58] on label "True" at bounding box center [800, 39] width 116 height 38
click at [760, 45] on input "True" at bounding box center [757, 39] width 12 height 10
radio input "true"
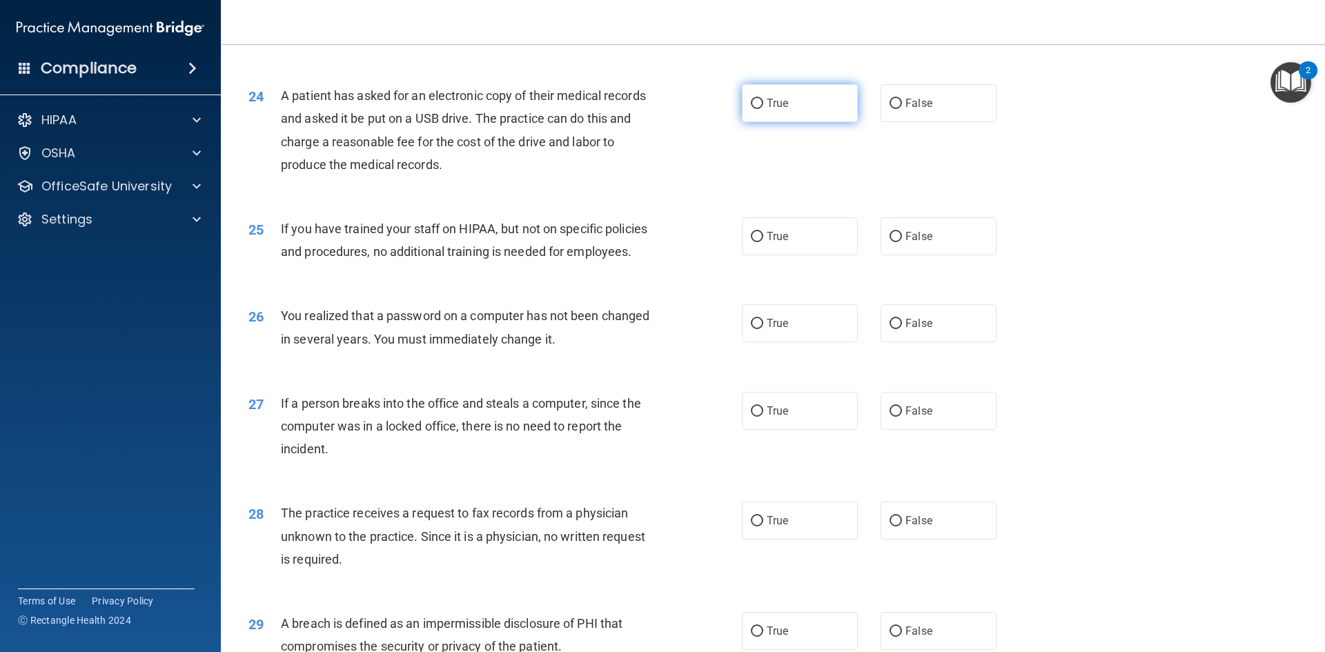
click at [754, 109] on input "True" at bounding box center [757, 104] width 12 height 10
radio input "true"
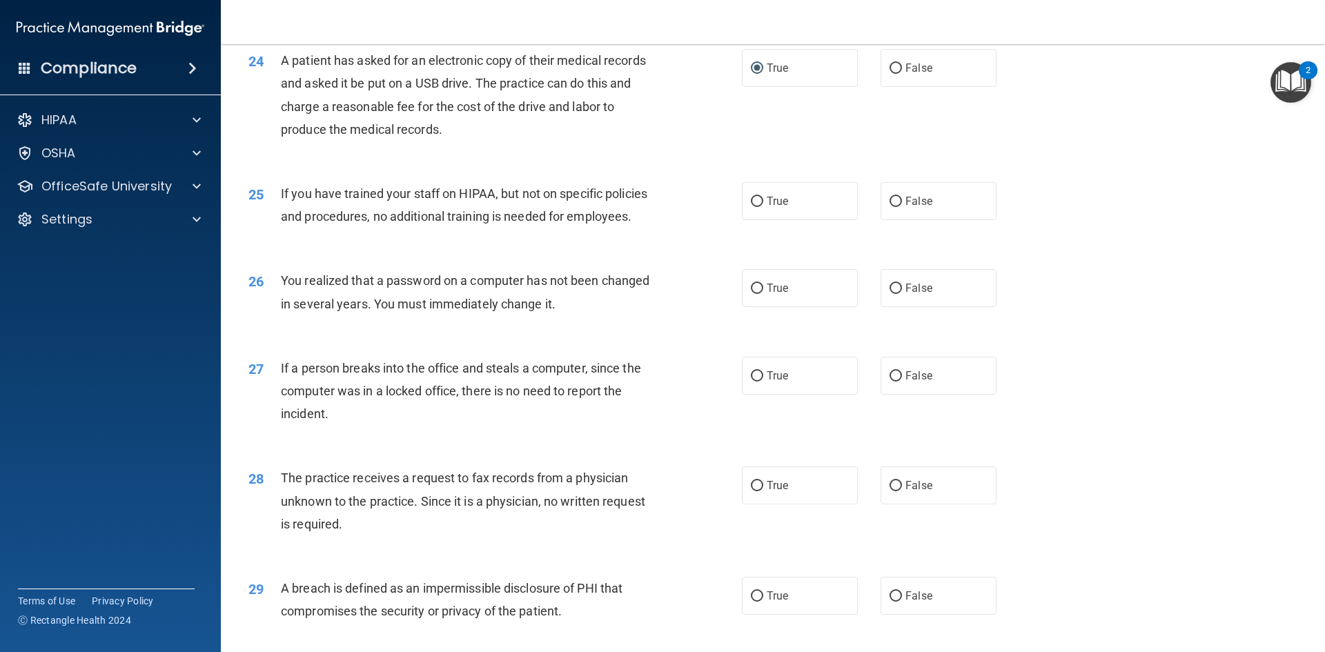
scroll to position [2406, 0]
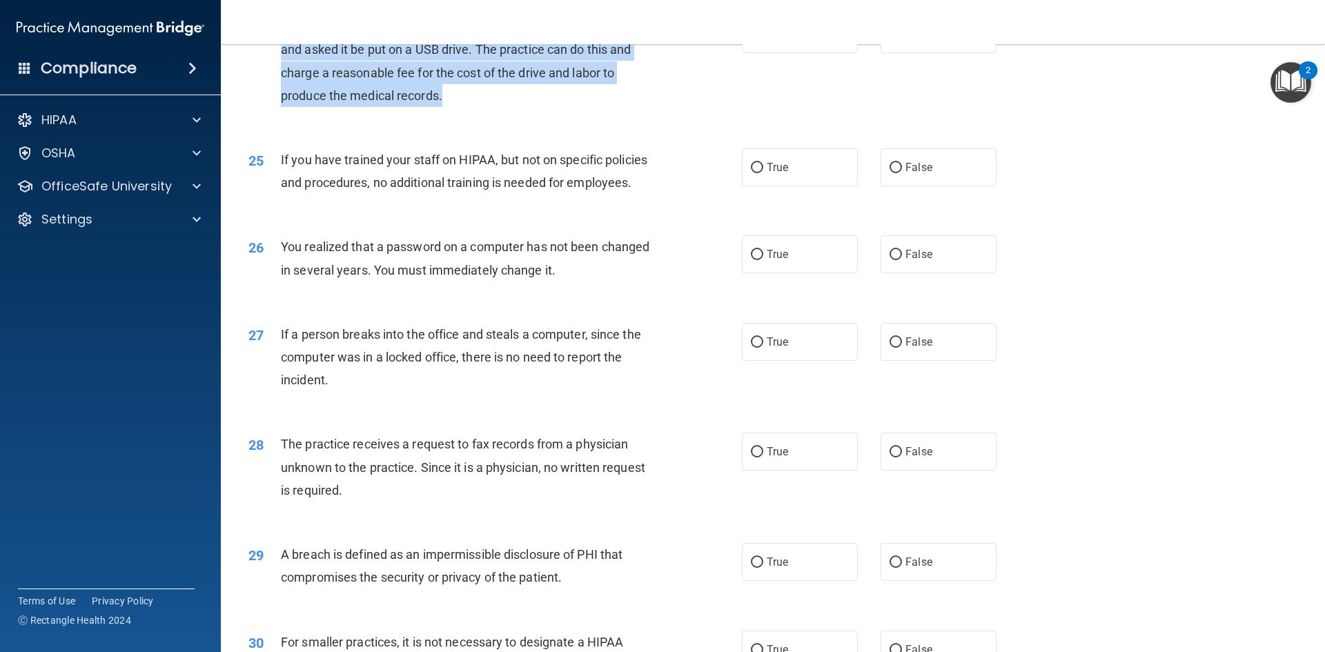
drag, startPoint x: 460, startPoint y: 138, endPoint x: 277, endPoint y: 62, distance: 198.0
click at [277, 62] on div "24 A patient has asked for an electronic copy of their medical records and aske…" at bounding box center [495, 64] width 535 height 99
copy div "A patient has asked for an electronic copy of their medical records and asked i…"
click at [530, 114] on div "24 A patient has asked for an electronic copy of their medical records and aske…" at bounding box center [495, 64] width 535 height 99
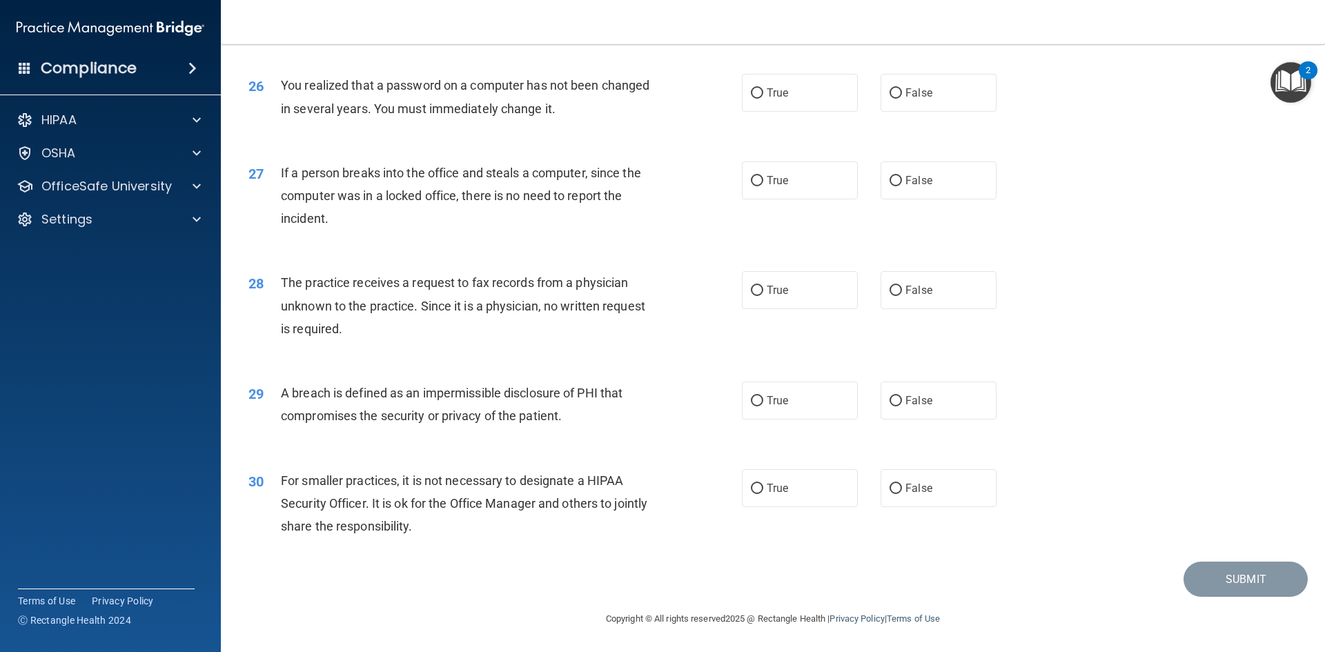
scroll to position [2544, 0]
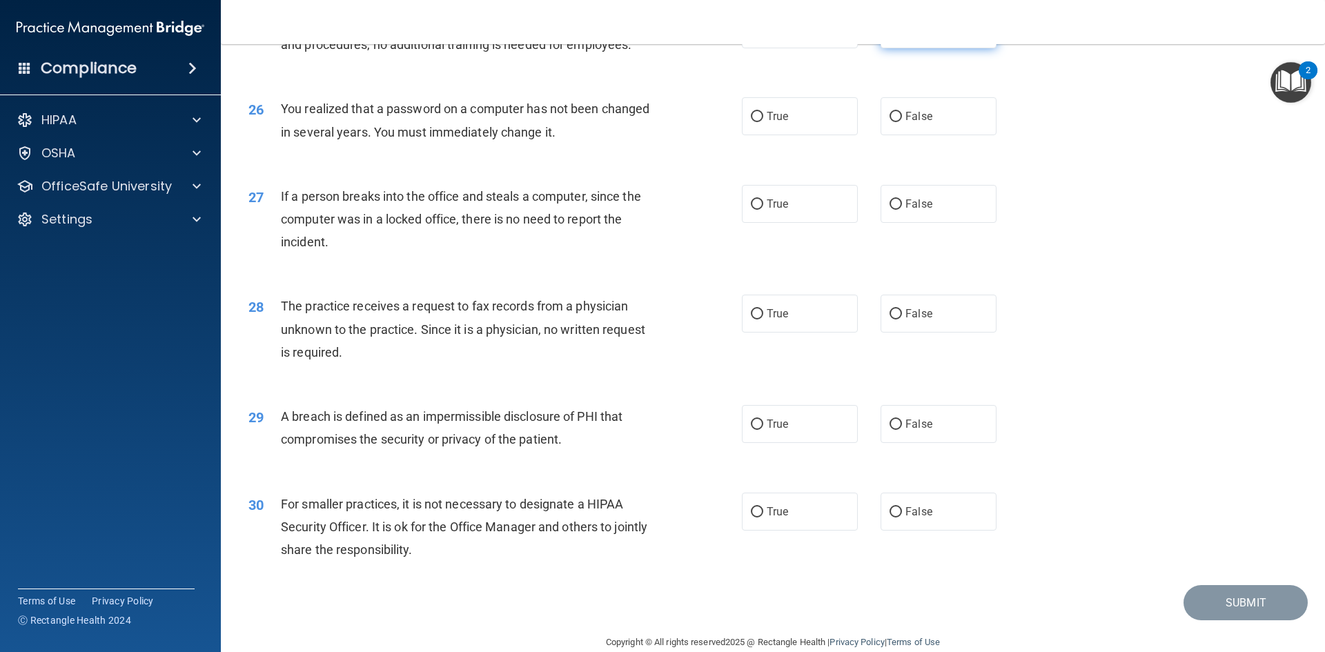
click at [889, 35] on input "False" at bounding box center [895, 30] width 12 height 10
radio input "true"
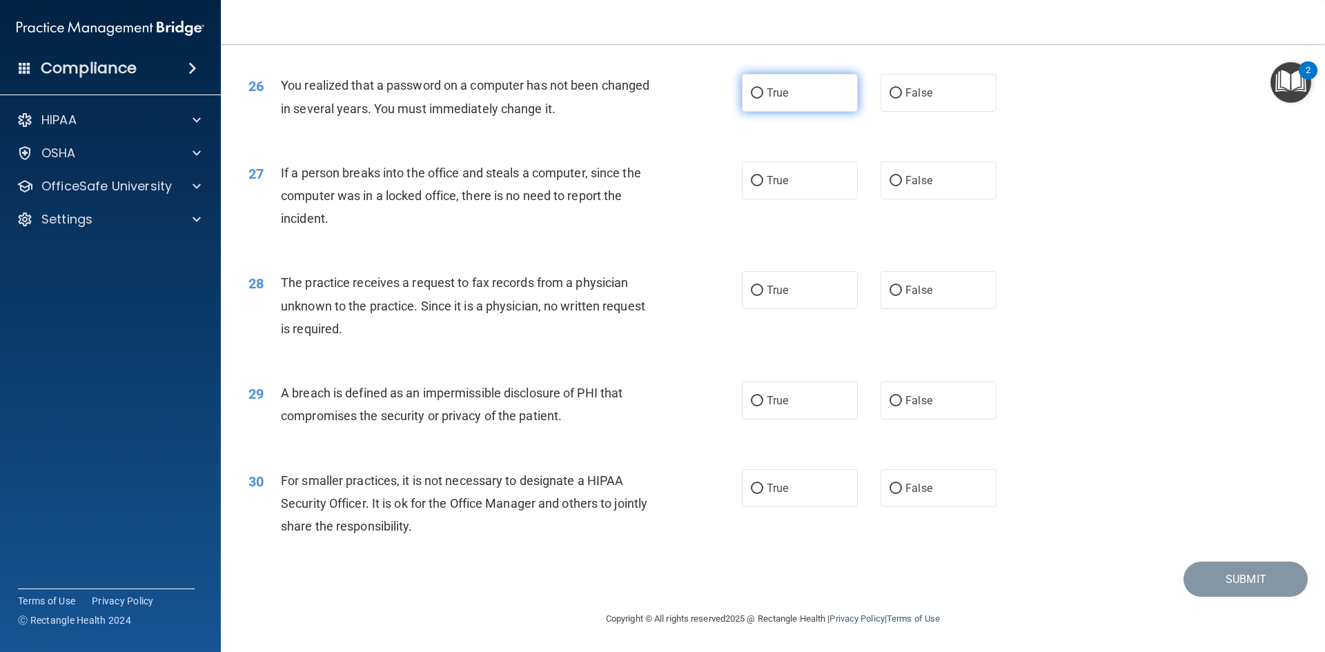
click at [760, 88] on label "True" at bounding box center [800, 93] width 116 height 38
click at [760, 88] on input "True" at bounding box center [757, 93] width 12 height 10
radio input "true"
click at [897, 181] on label "False" at bounding box center [938, 180] width 116 height 38
click at [897, 181] on input "False" at bounding box center [895, 181] width 12 height 10
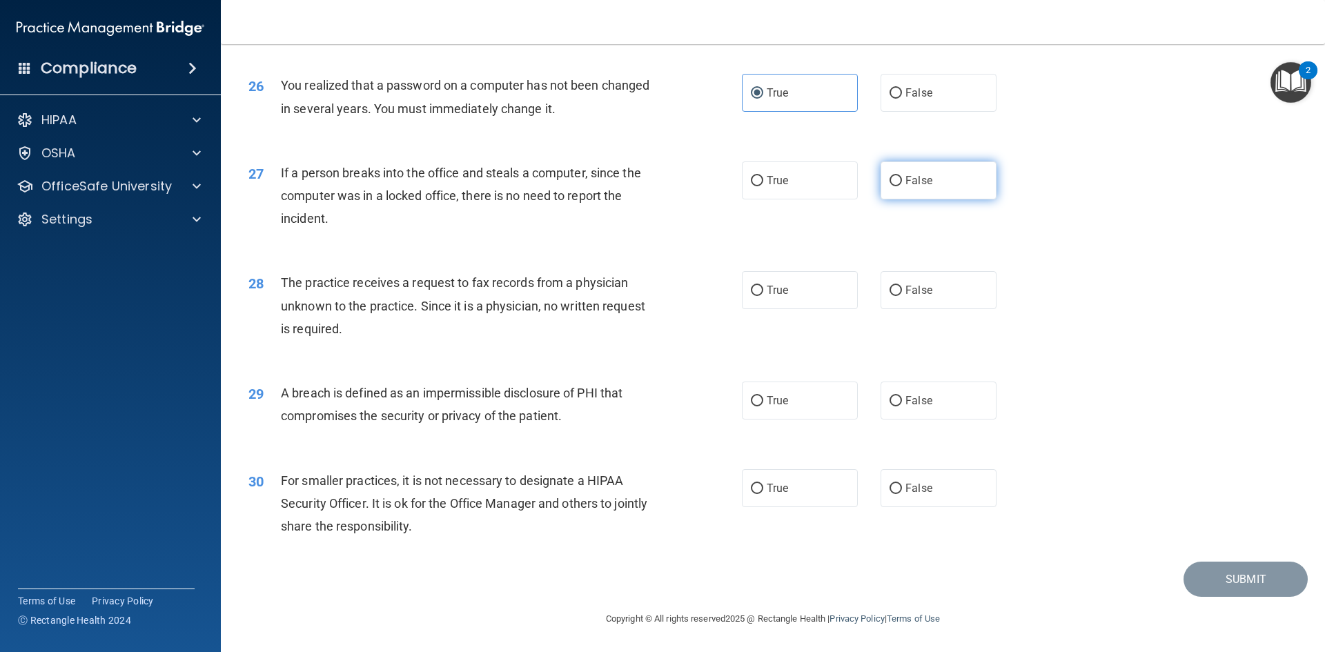
radio input "true"
click at [895, 287] on input "False" at bounding box center [895, 291] width 12 height 10
radio input "true"
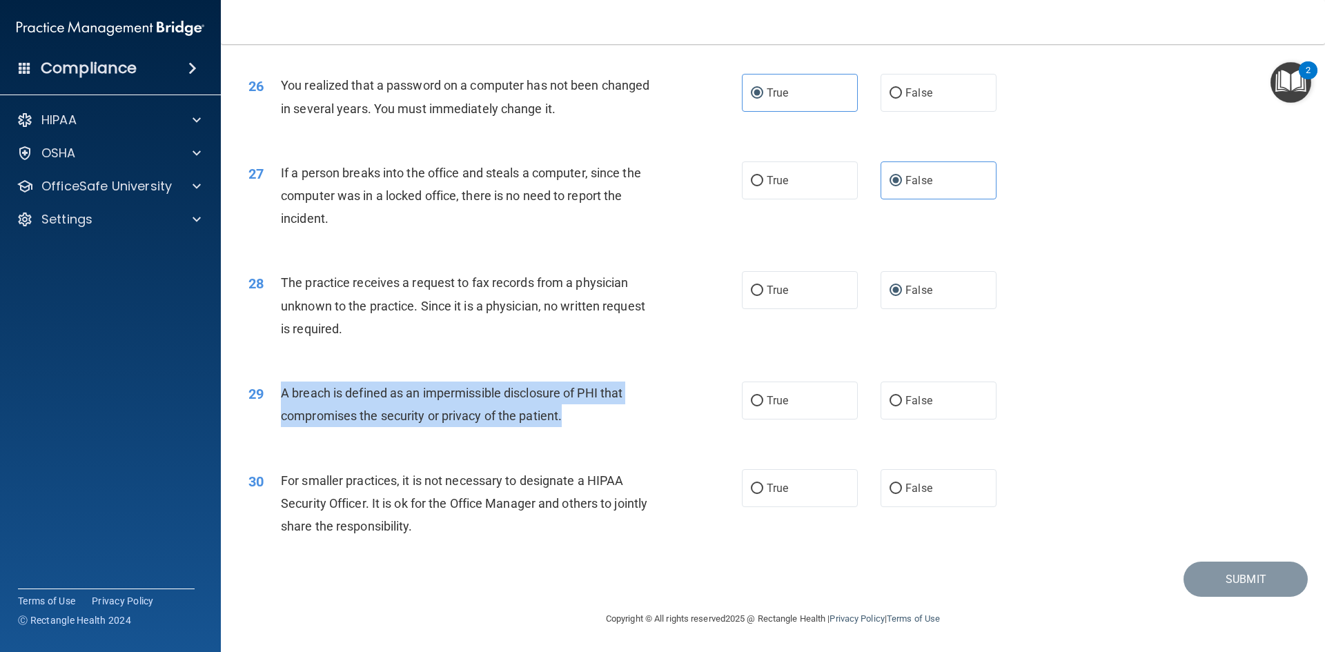
drag, startPoint x: 572, startPoint y: 414, endPoint x: 279, endPoint y: 385, distance: 294.0
click at [279, 385] on div "29 A breach is defined as an impermissible disclosure of PHI that compromises t…" at bounding box center [495, 408] width 535 height 52
copy div "A breach is defined as an impermissible disclosure of PHI that compromises the …"
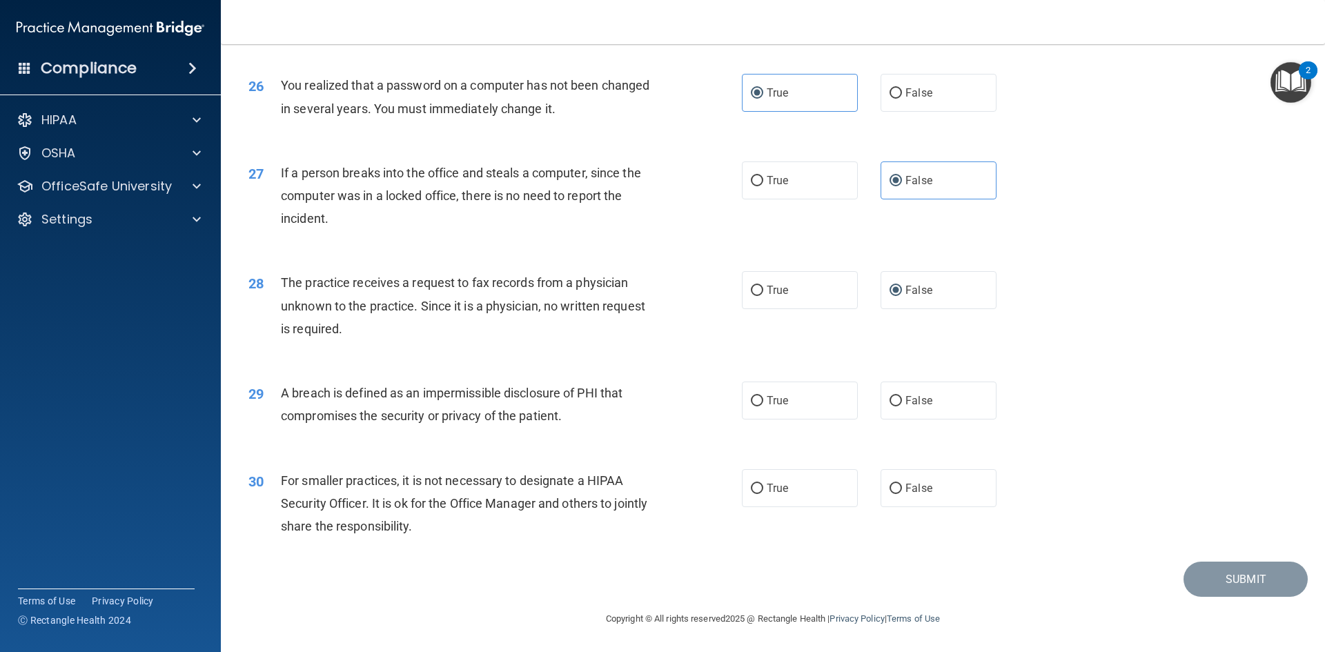
click at [447, 445] on div "29 A breach is defined as an impermissible disclosure of PHI that compromises t…" at bounding box center [772, 407] width 1069 height 87
click at [751, 402] on input "True" at bounding box center [757, 401] width 12 height 10
radio input "true"
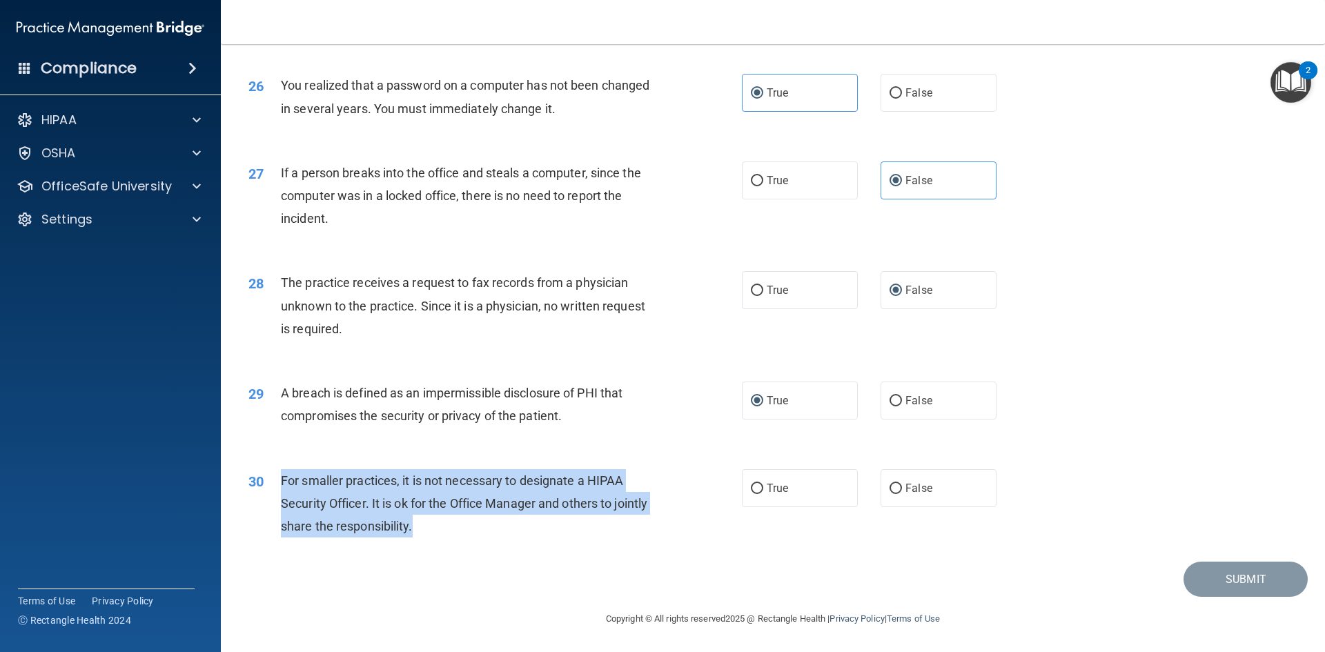
drag, startPoint x: 453, startPoint y: 526, endPoint x: 277, endPoint y: 481, distance: 182.4
click at [277, 481] on div "30 For smaller practices, it is not necessary to designate a HIPAA Security Off…" at bounding box center [495, 507] width 535 height 76
copy div "For smaller practices, it is not necessary to designate a HIPAA Security Office…"
click at [624, 515] on div "For smaller practices, it is not necessary to designate a HIPAA Security Office…" at bounding box center [474, 503] width 386 height 69
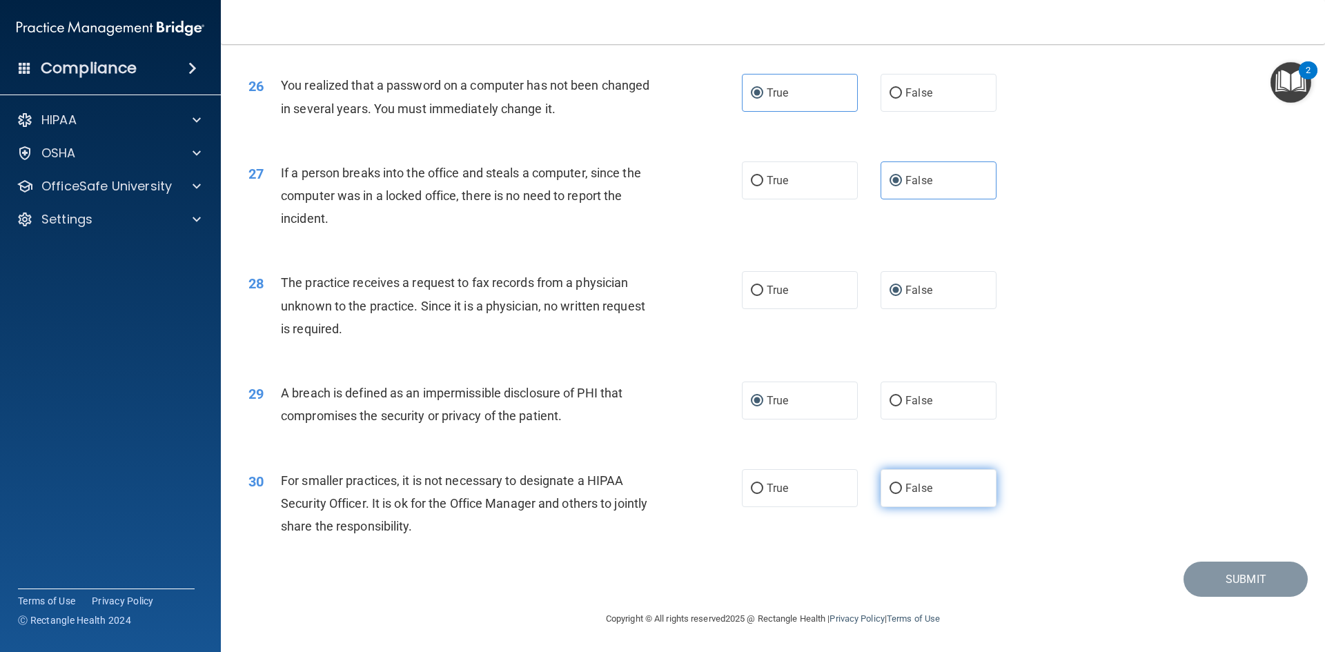
click at [893, 487] on input "False" at bounding box center [895, 489] width 12 height 10
radio input "true"
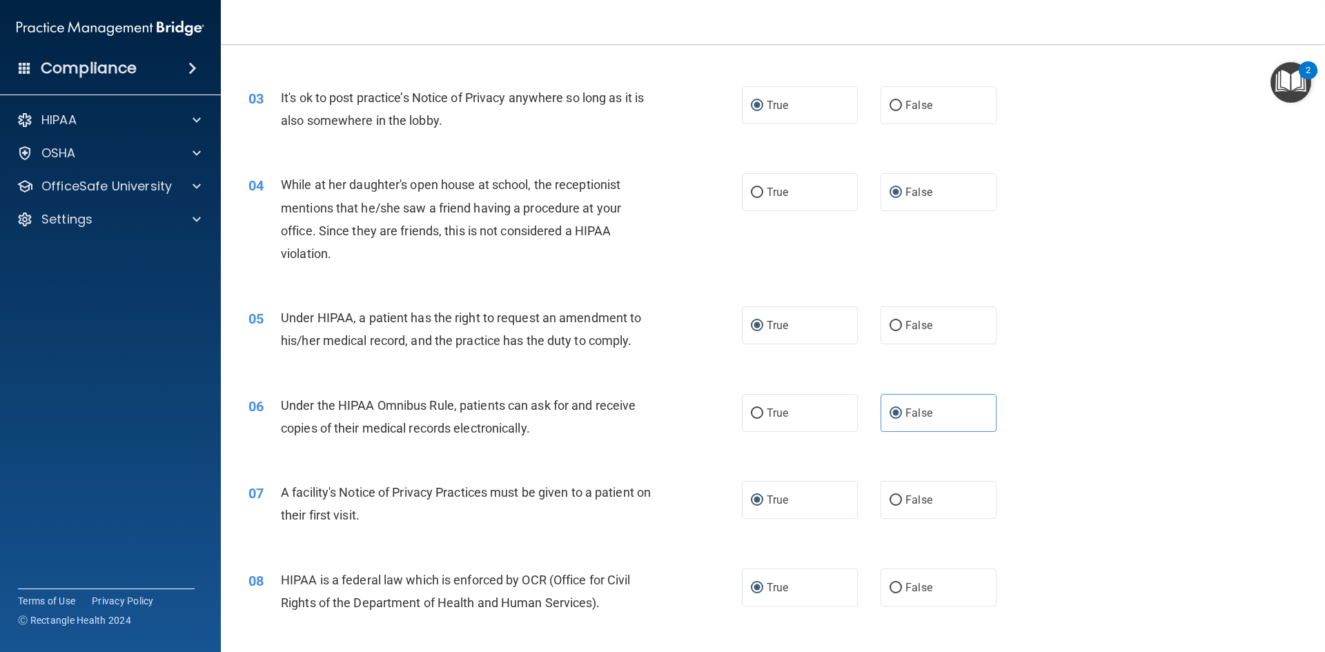
scroll to position [286, 0]
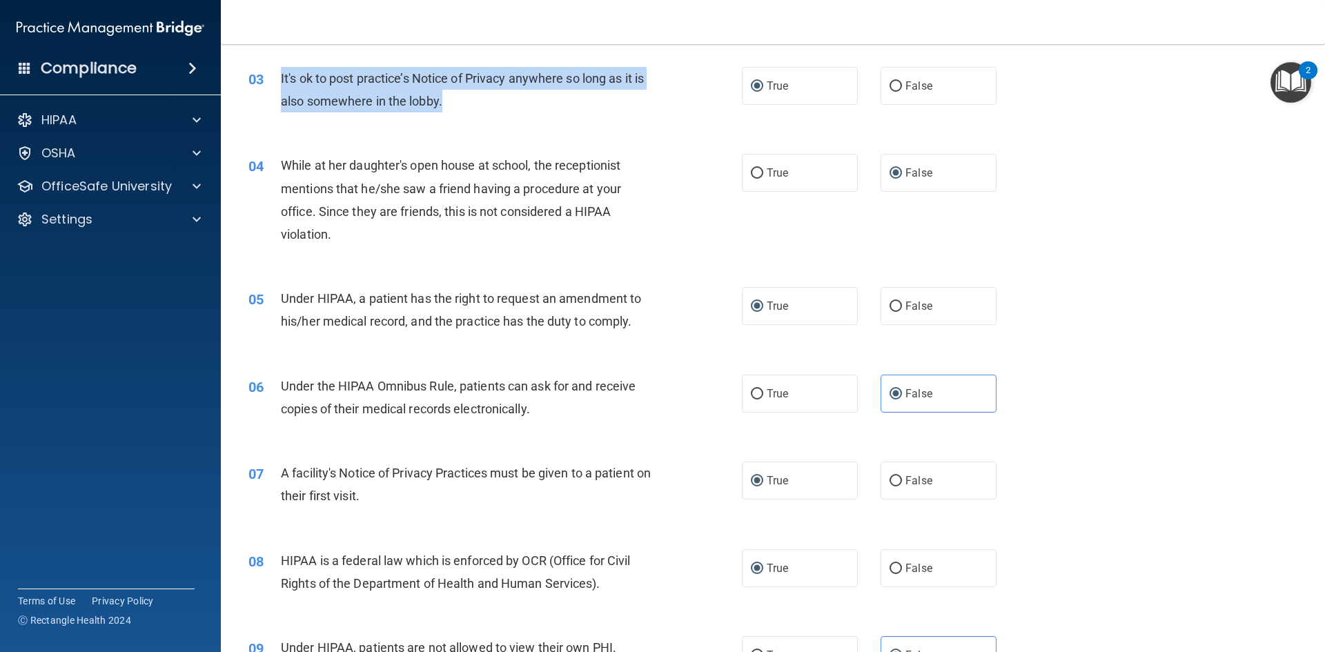
drag, startPoint x: 451, startPoint y: 99, endPoint x: 280, endPoint y: 78, distance: 171.7
click at [281, 78] on div "It's ok to post practice’s Notice of Privacy anywhere so long as it is also som…" at bounding box center [474, 90] width 386 height 46
copy span "It's ok to post practice’s Notice of Privacy anywhere so long as it is also som…"
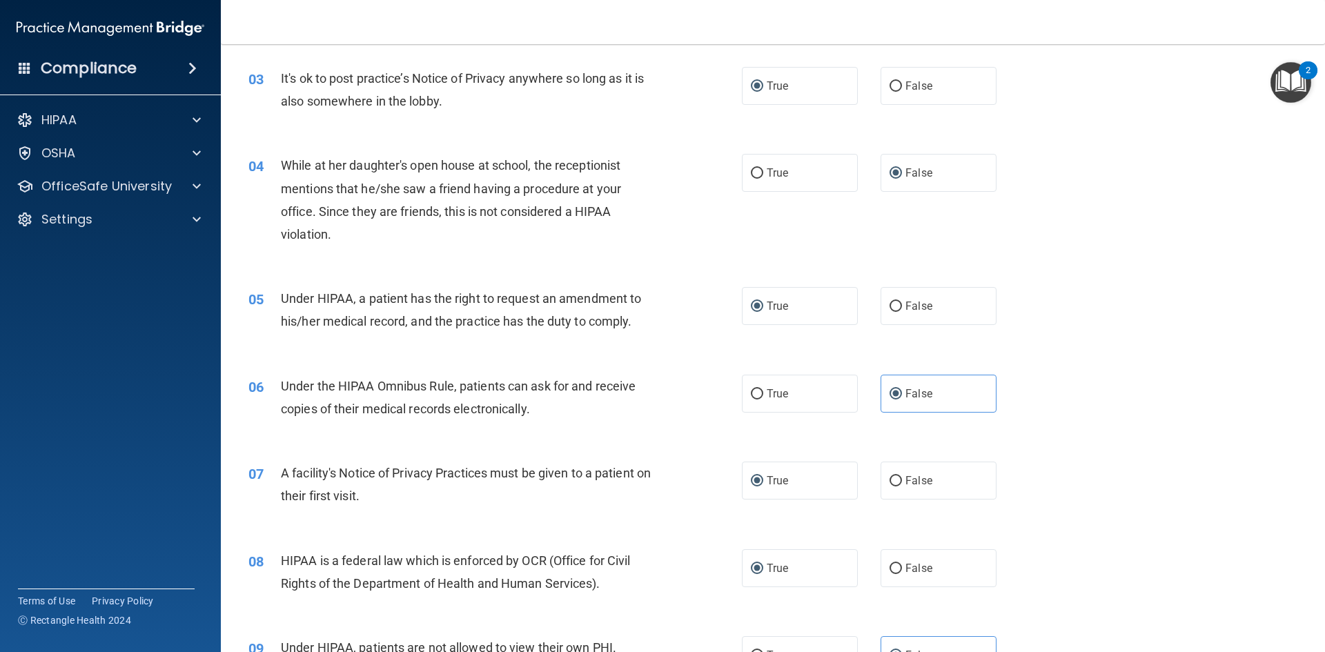
click at [1184, 106] on div "03 It's ok to post practice’s Notice of Privacy anywhere so long as it is also …" at bounding box center [772, 93] width 1069 height 87
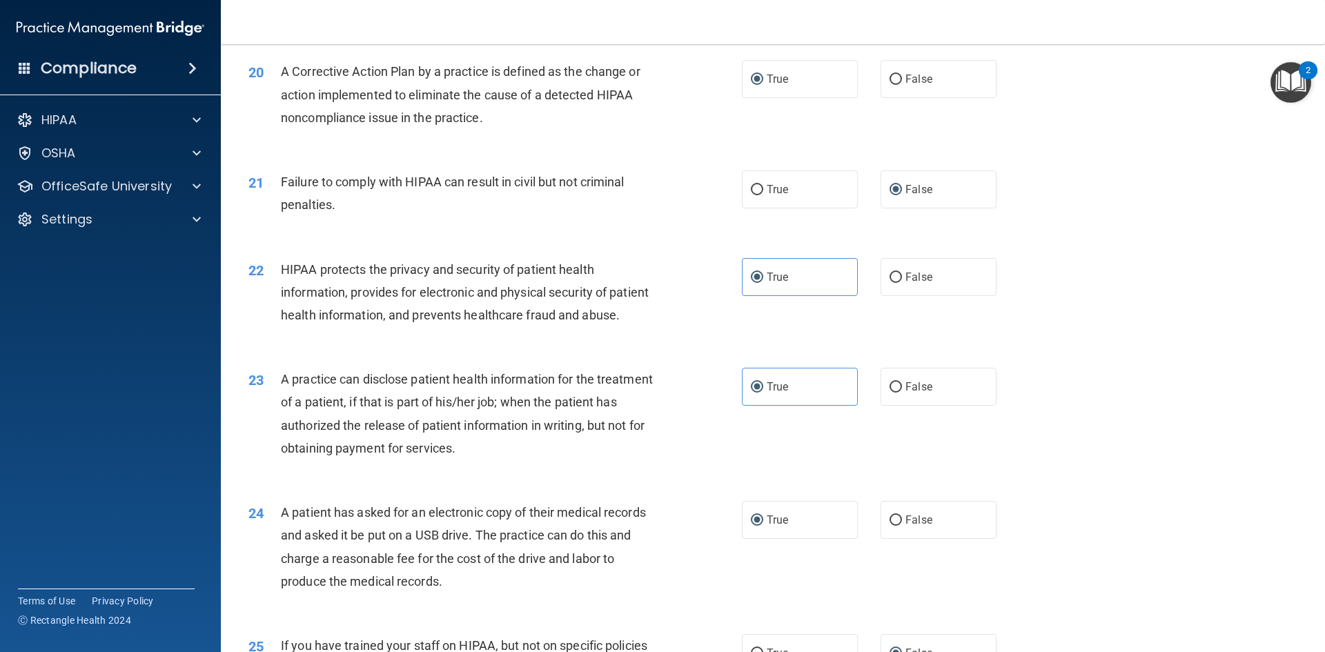
scroll to position [1786, 0]
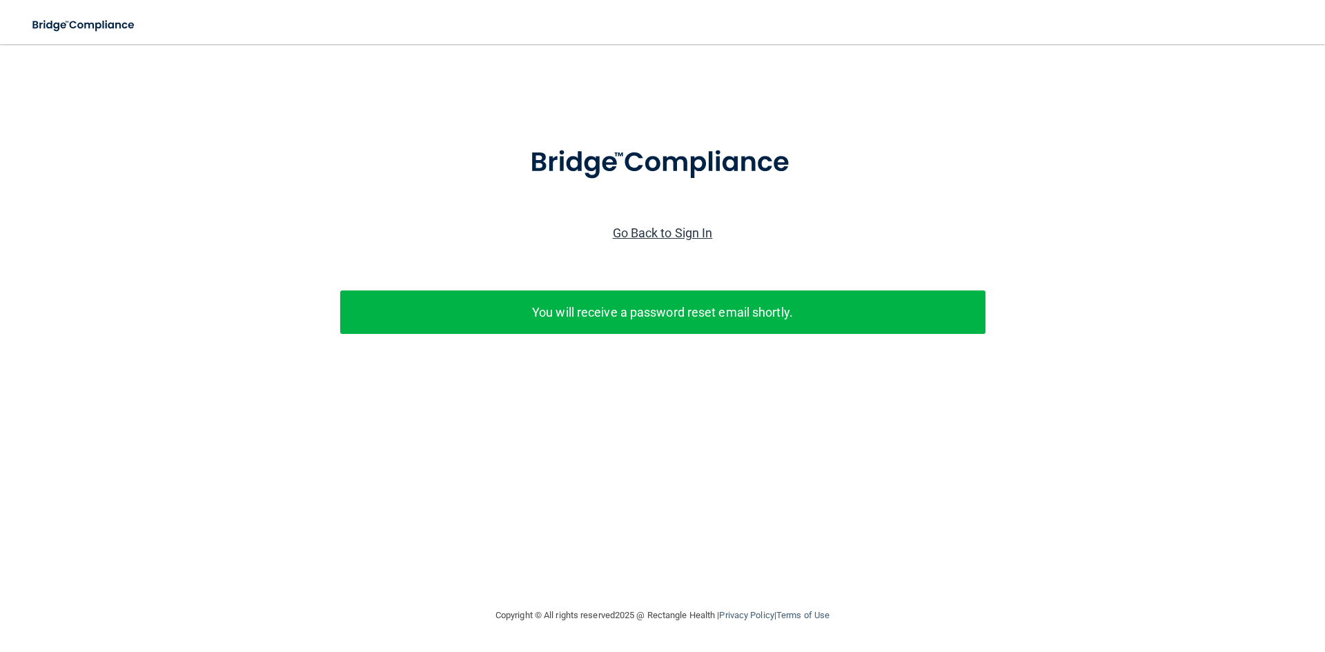
click at [653, 232] on link "Go Back to Sign In" at bounding box center [663, 233] width 100 height 14
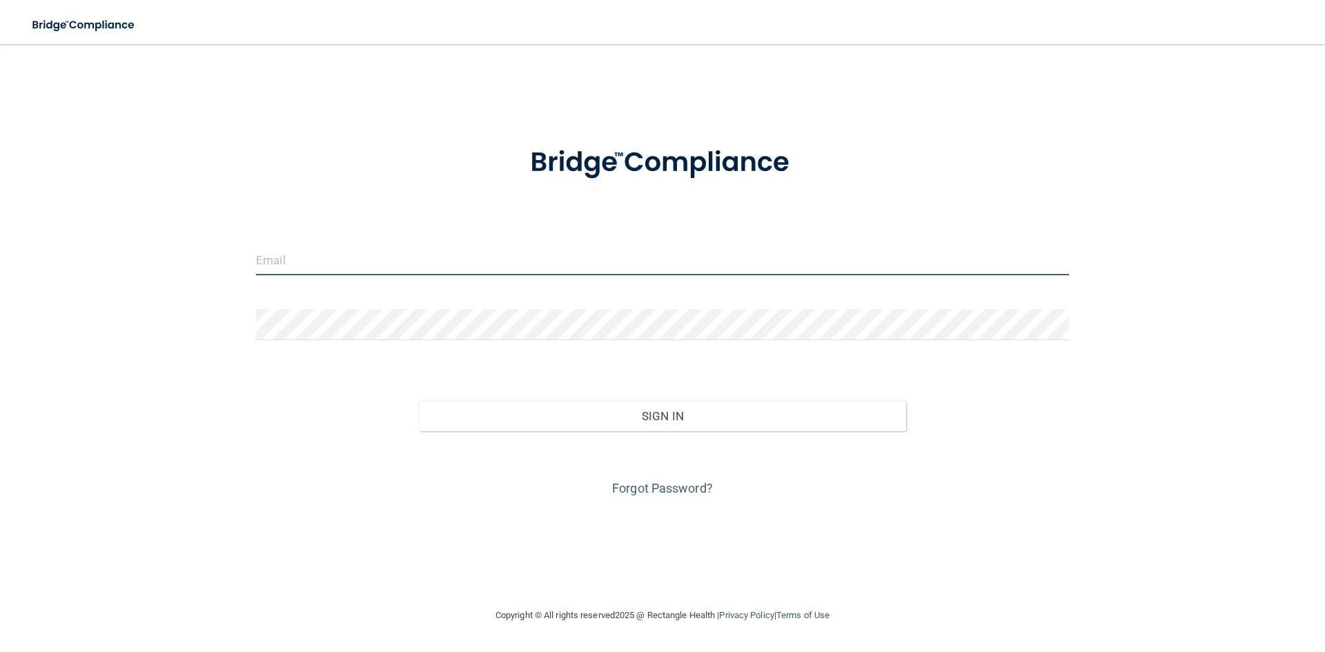
click at [634, 273] on input "email" at bounding box center [662, 259] width 813 height 31
type input "[EMAIL_ADDRESS][DOMAIN_NAME]"
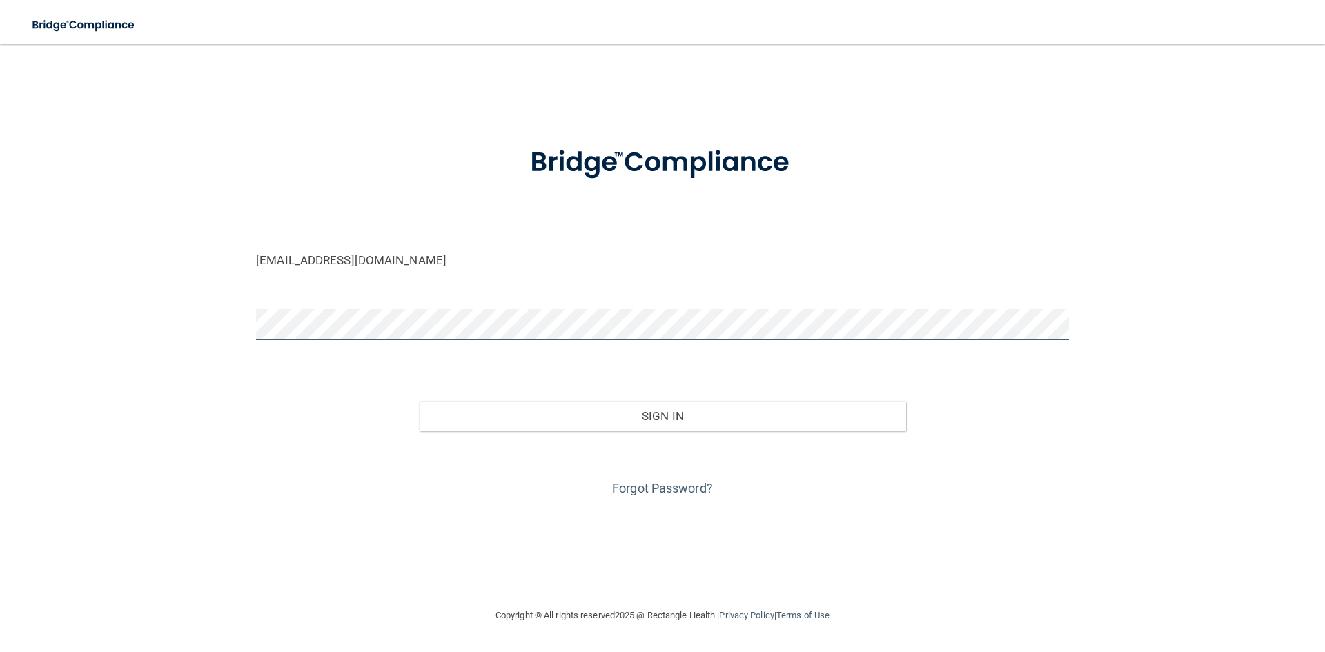
click at [419, 401] on button "Sign In" at bounding box center [663, 416] width 488 height 30
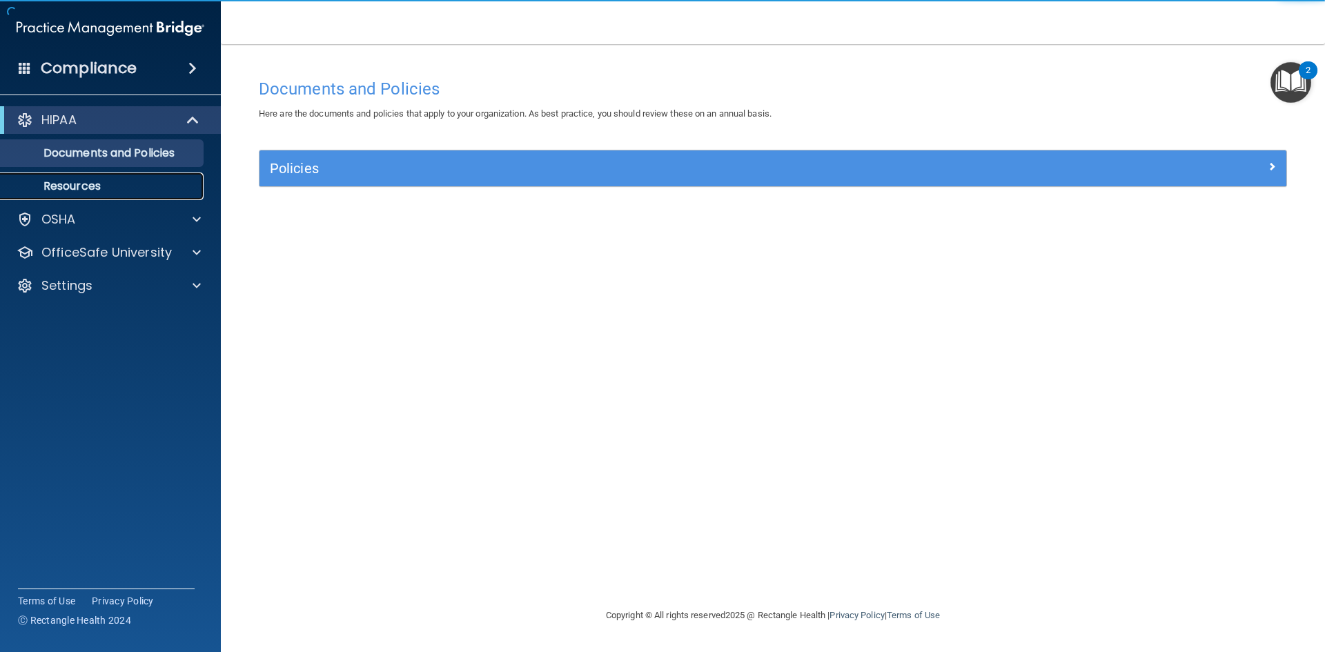
click at [94, 190] on p "Resources" at bounding box center [103, 186] width 188 height 14
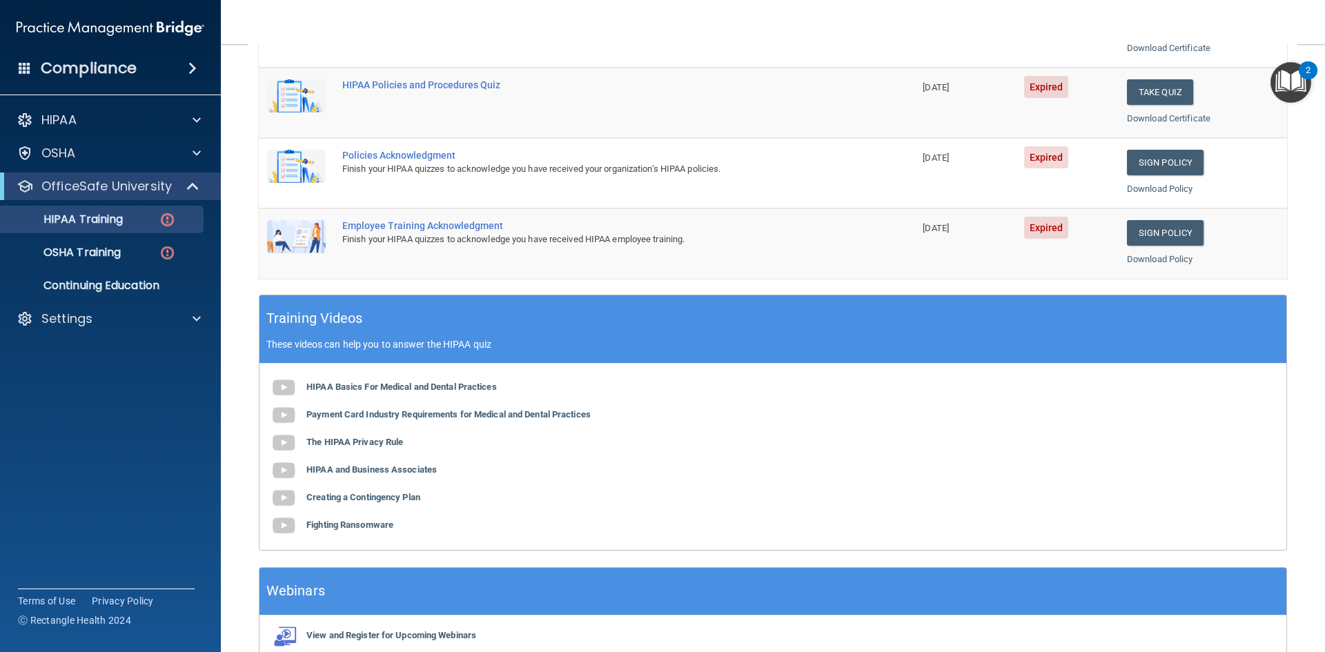
scroll to position [345, 0]
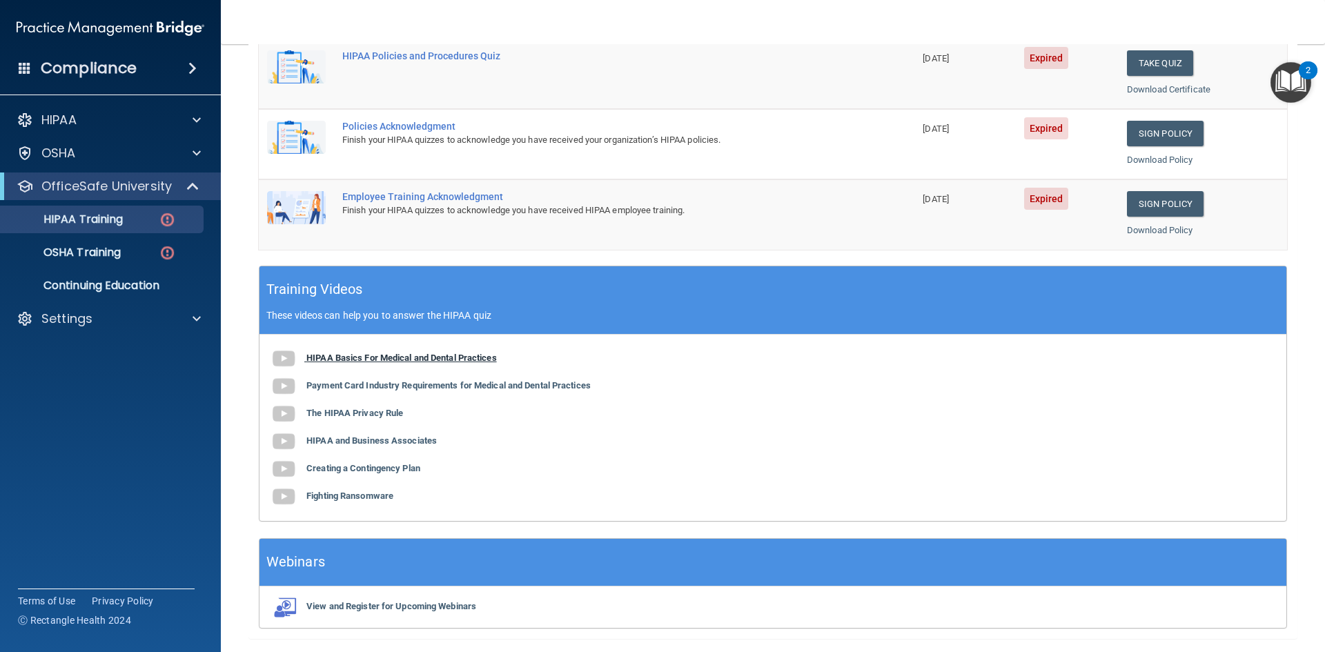
click at [393, 357] on b "HIPAA Basics For Medical and Dental Practices" at bounding box center [401, 358] width 190 height 10
